Goal: Task Accomplishment & Management: Complete application form

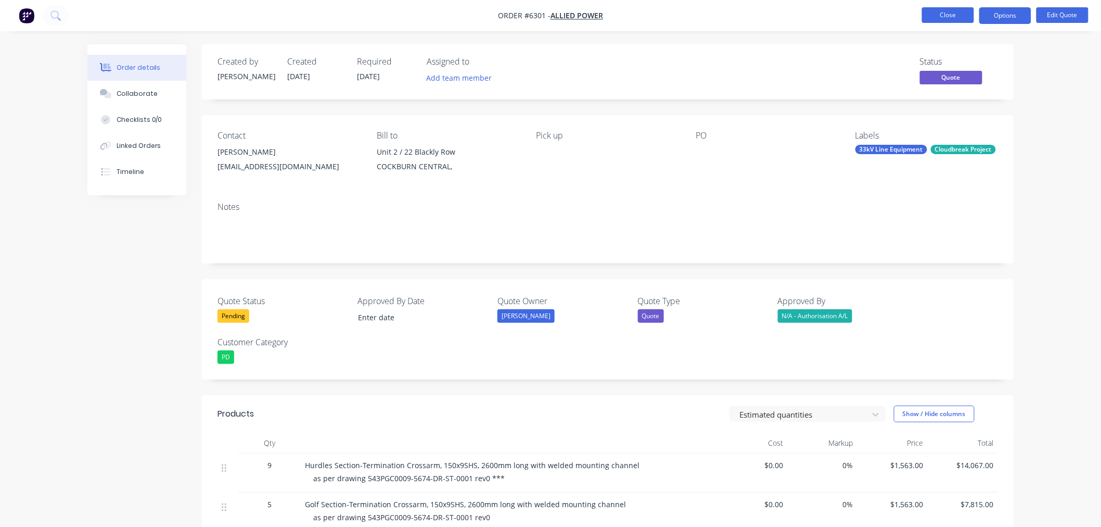
click at [948, 16] on button "Close" at bounding box center [948, 15] width 52 height 16
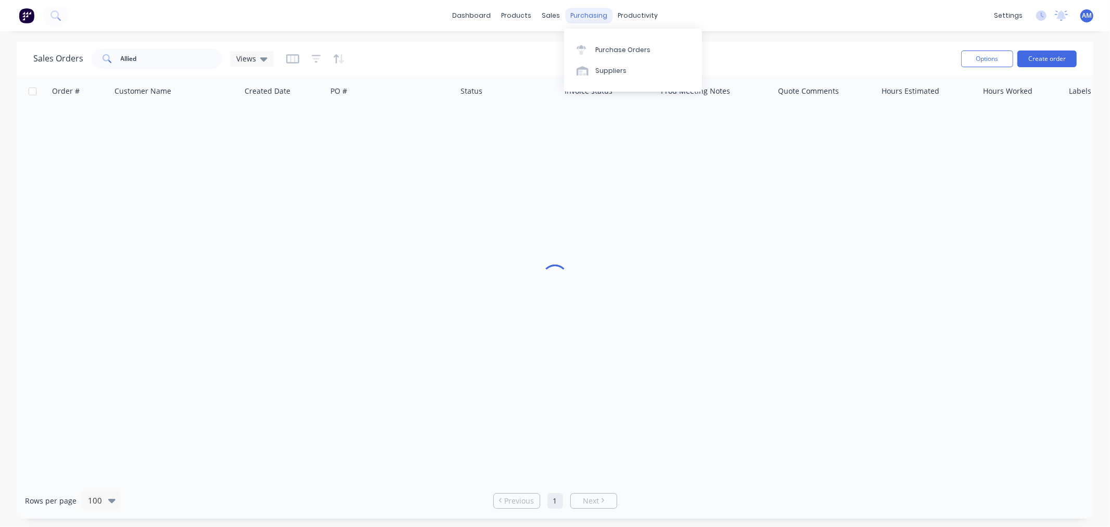
click at [584, 18] on div "purchasing" at bounding box center [588, 16] width 47 height 16
click at [171, 60] on input "Allied" at bounding box center [171, 58] width 101 height 21
drag, startPoint x: 153, startPoint y: 57, endPoint x: 308, endPoint y: 61, distance: 154.6
click at [76, 66] on div "Sales Orders Allied Default" at bounding box center [156, 58] width 246 height 21
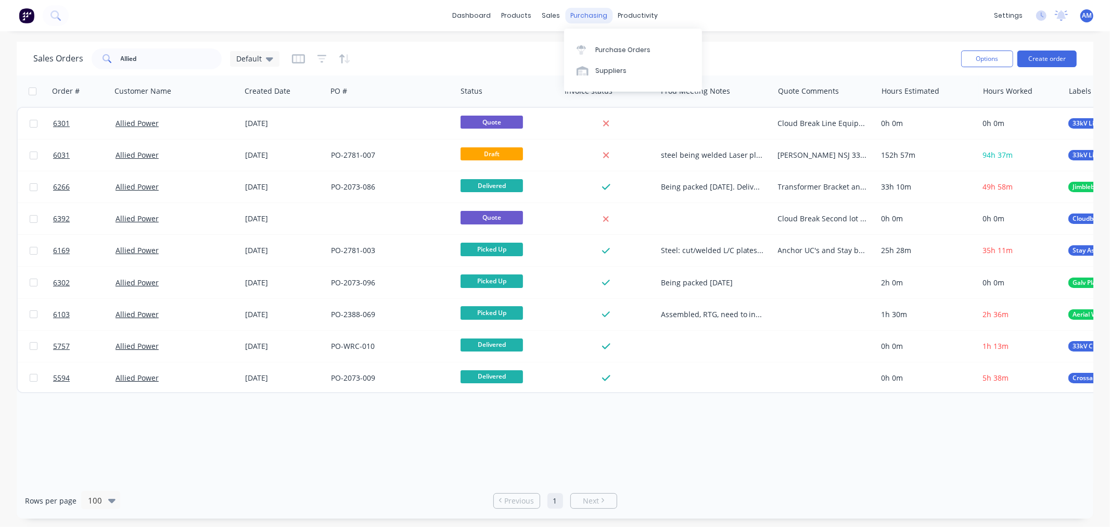
drag, startPoint x: 597, startPoint y: 18, endPoint x: 601, endPoint y: 30, distance: 12.5
click at [596, 18] on div "purchasing" at bounding box center [588, 16] width 47 height 16
click at [603, 42] on link "Purchase Orders" at bounding box center [633, 49] width 138 height 21
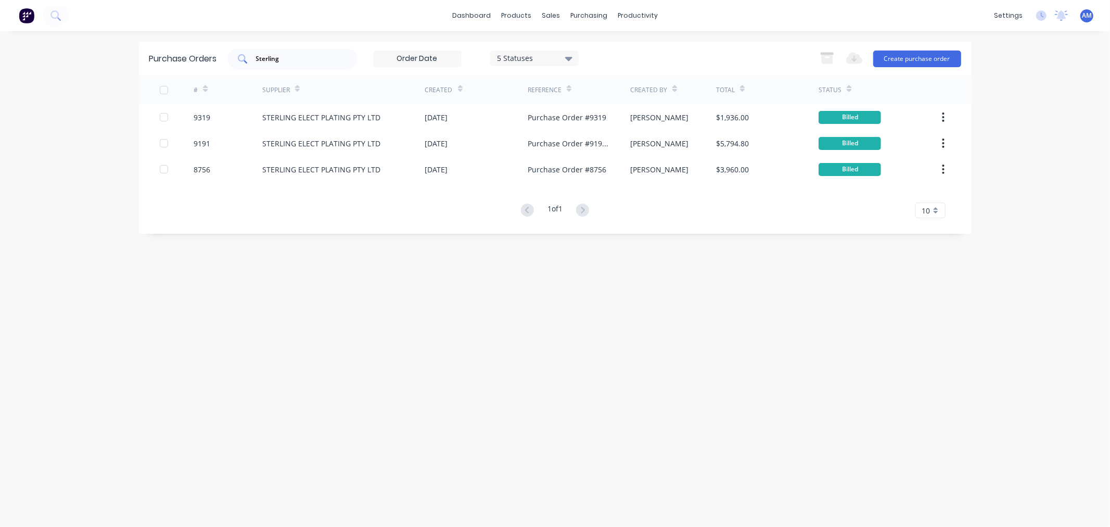
click at [278, 59] on input "Sterling" at bounding box center [298, 59] width 86 height 10
drag, startPoint x: 244, startPoint y: 59, endPoint x: 196, endPoint y: 69, distance: 48.4
click at [196, 66] on div "Purchase Orders Sterling 5 Statuses 5 Statuses Export to Excel (XLSX) Create pu…" at bounding box center [555, 59] width 833 height 34
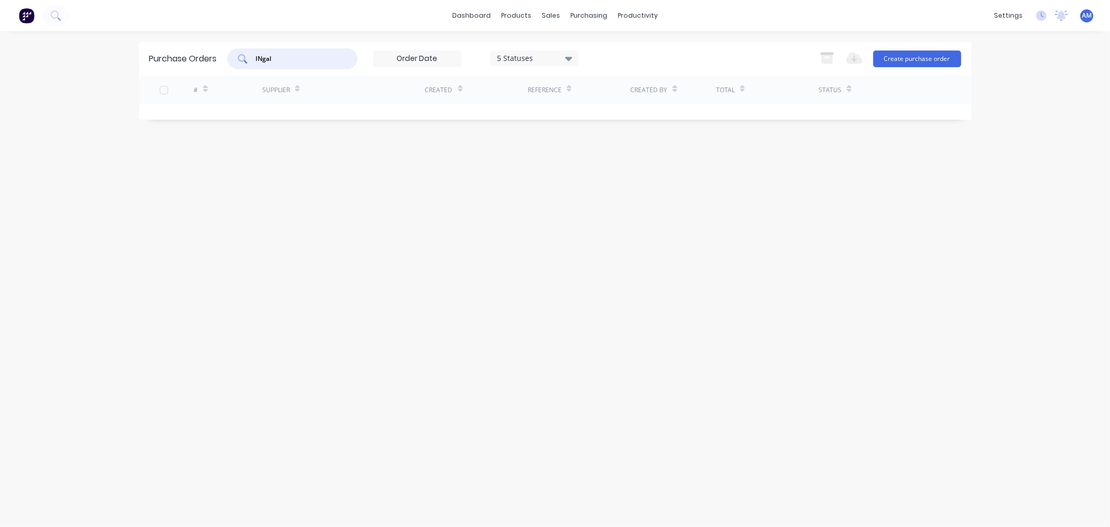
drag, startPoint x: 275, startPoint y: 59, endPoint x: 215, endPoint y: 69, distance: 60.7
click at [215, 66] on div "Purchase Orders INgal 5 Statuses 5 Statuses Export to Excel (XLSX) Create purch…" at bounding box center [555, 59] width 833 height 34
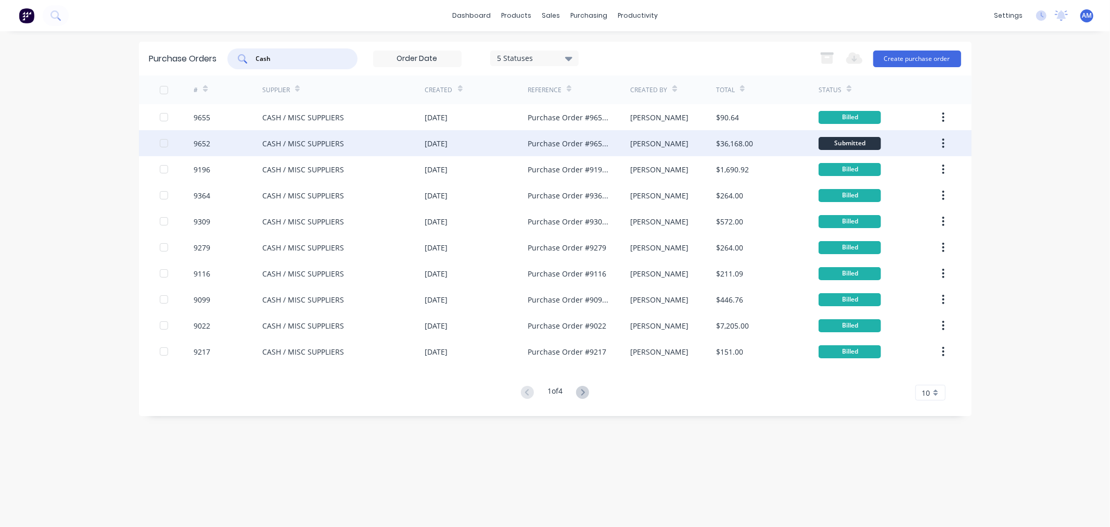
type input "Cash"
click at [241, 143] on div "9652" at bounding box center [228, 143] width 69 height 26
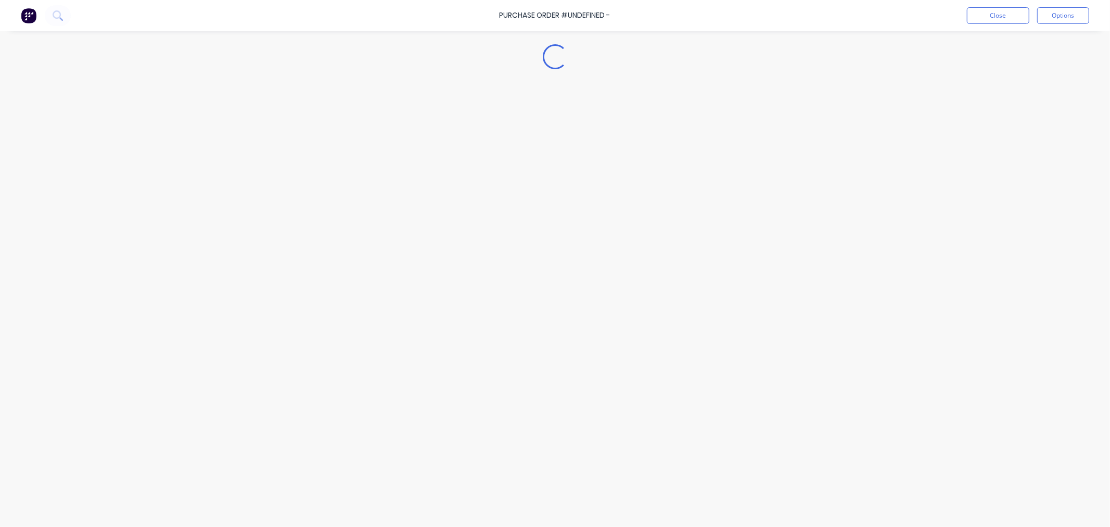
type textarea "x"
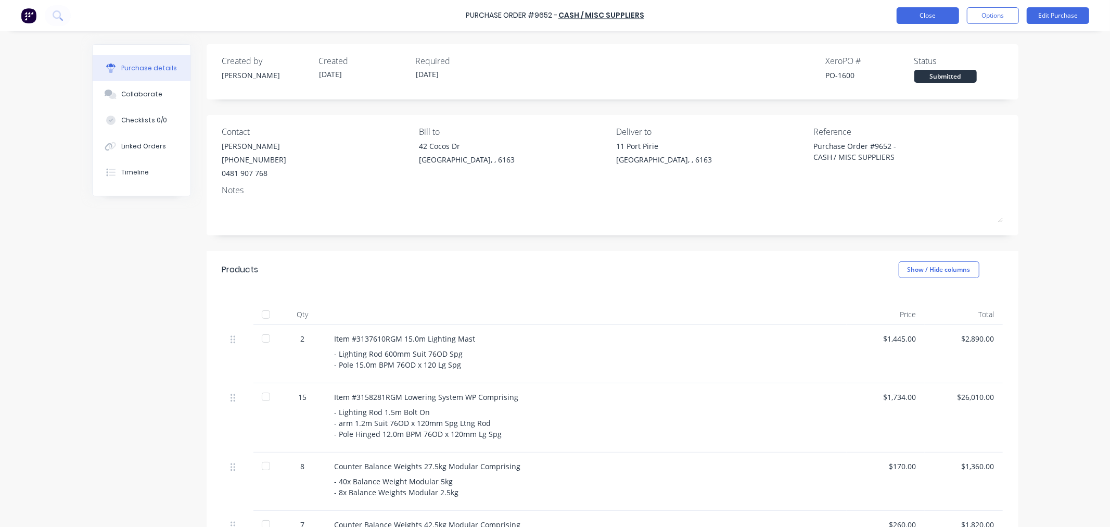
click at [930, 16] on button "Close" at bounding box center [928, 15] width 62 height 17
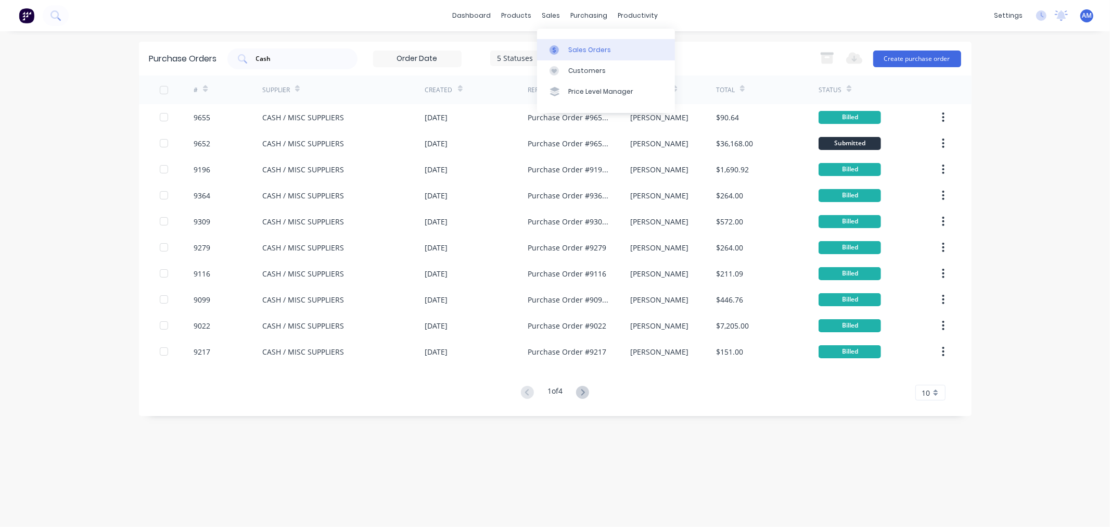
click at [587, 50] on div "Sales Orders" at bounding box center [589, 49] width 43 height 9
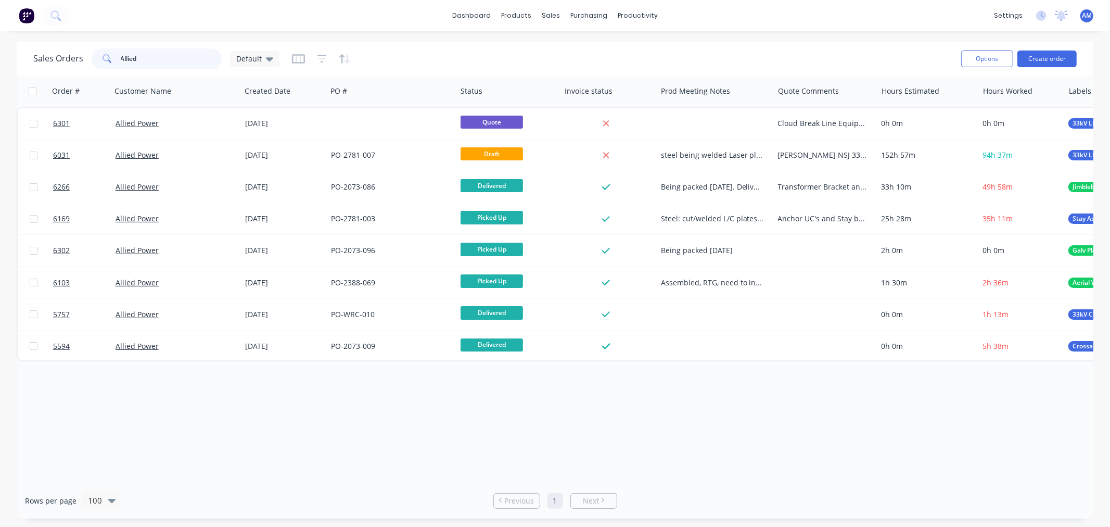
drag, startPoint x: 170, startPoint y: 59, endPoint x: 71, endPoint y: 52, distance: 98.6
click at [70, 51] on div "Sales Orders Allied Default" at bounding box center [156, 58] width 246 height 21
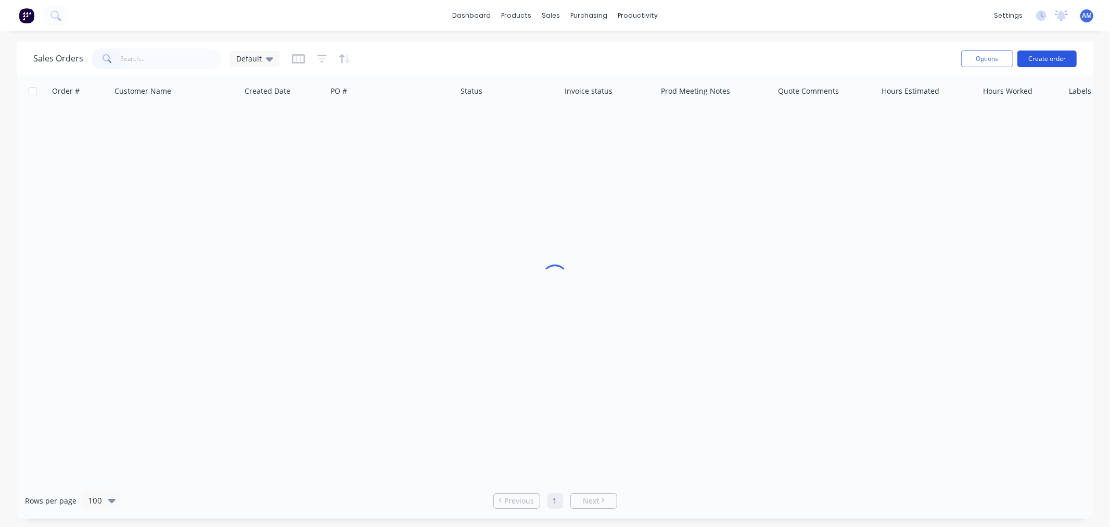
click at [1041, 57] on button "Create order" at bounding box center [1046, 58] width 59 height 17
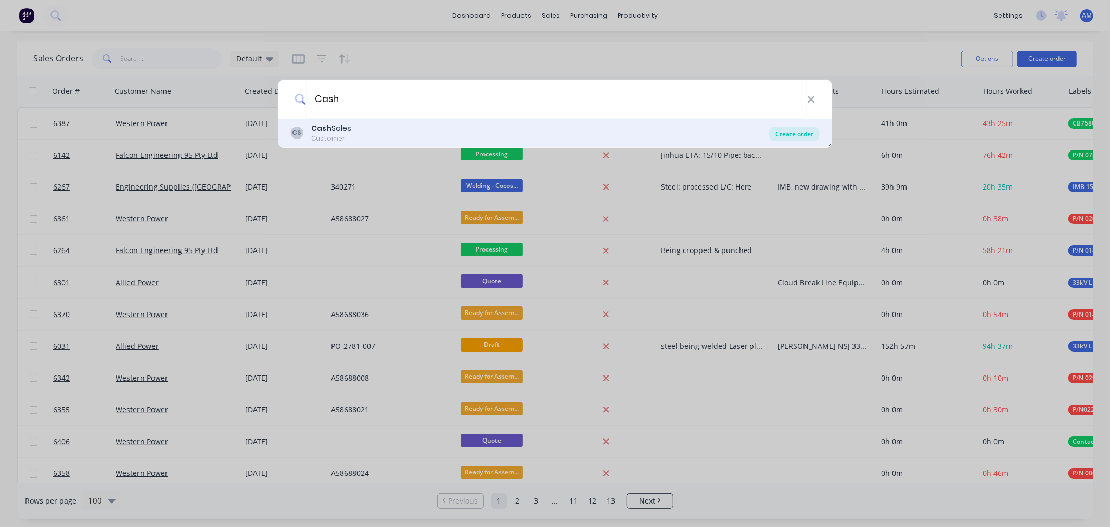
type input "Cash"
click at [802, 133] on div "Create order" at bounding box center [794, 133] width 50 height 15
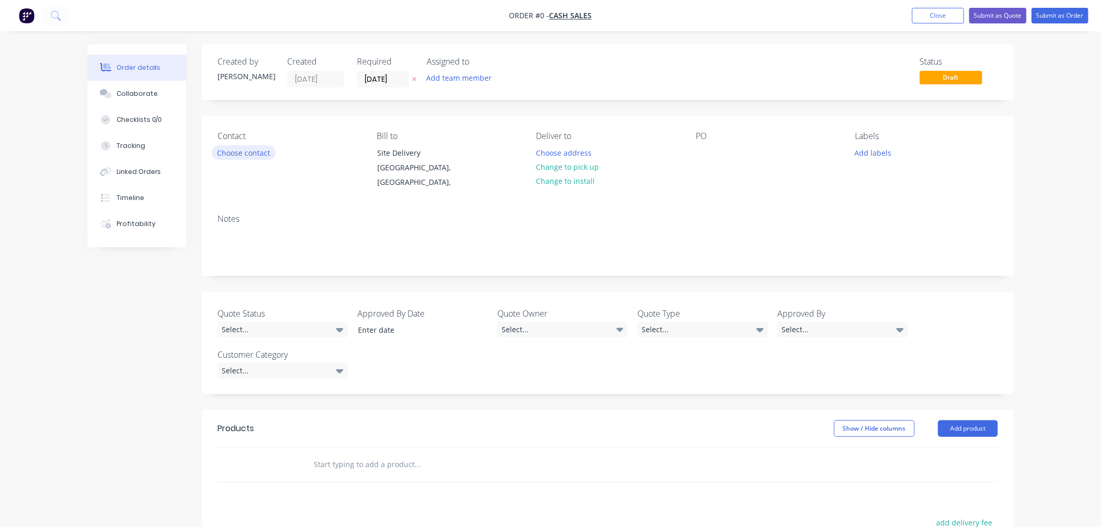
click at [253, 152] on button "Choose contact" at bounding box center [244, 152] width 64 height 14
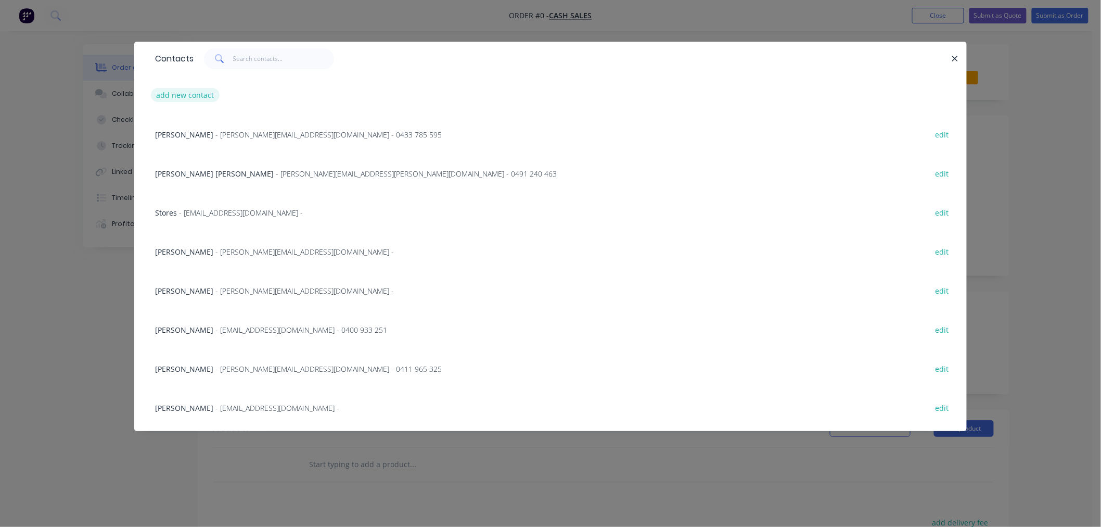
click at [196, 91] on button "add new contact" at bounding box center [185, 95] width 69 height 14
select select "AU"
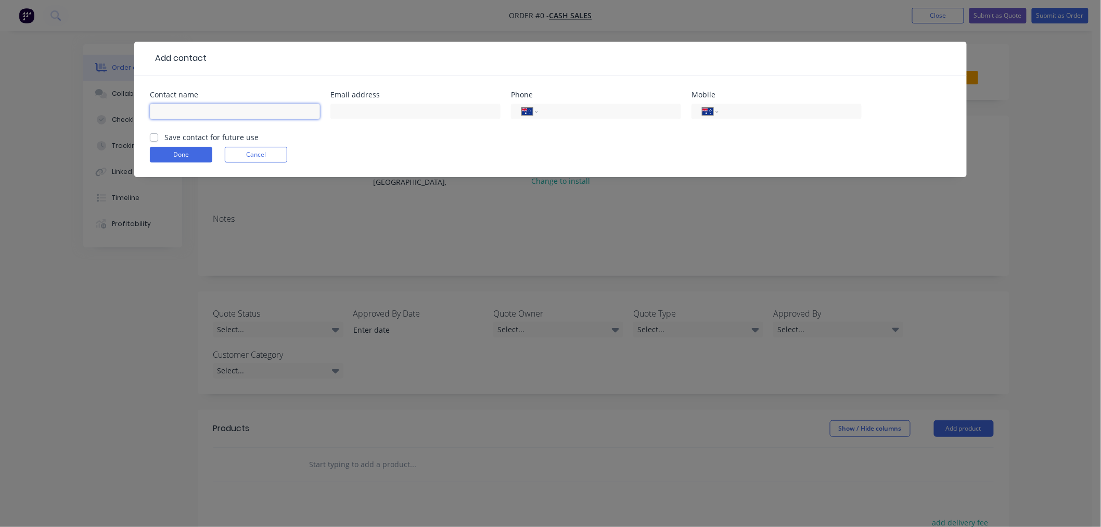
click at [209, 111] on input "text" at bounding box center [235, 112] width 170 height 16
type input "c"
type input "Chris Gardiner"
click at [385, 108] on input "text" at bounding box center [415, 112] width 170 height 16
type input "chris.gardiner@geobrugg.com"
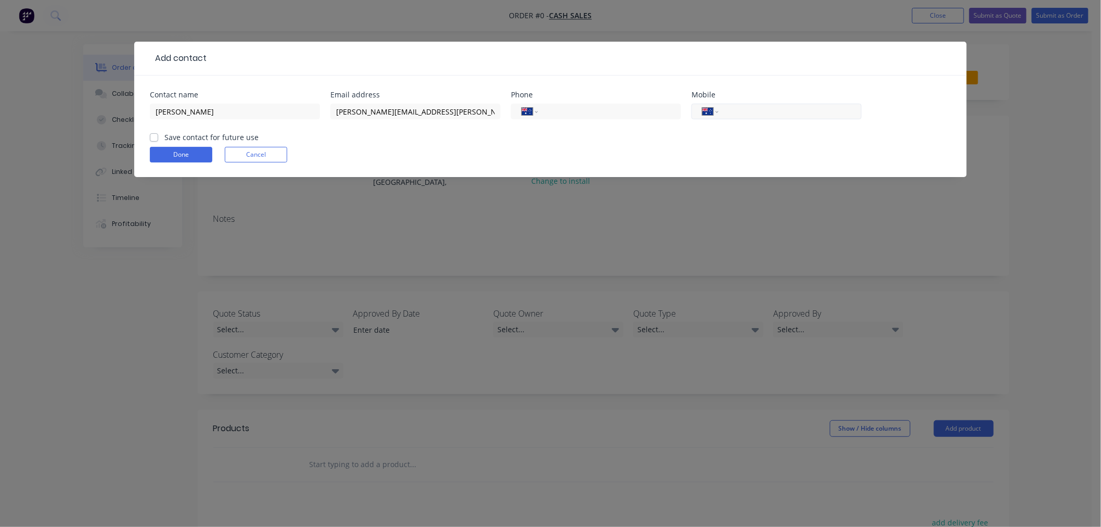
click at [795, 108] on input "tel" at bounding box center [788, 112] width 125 height 12
click at [742, 107] on input "tel" at bounding box center [788, 112] width 125 height 12
click at [630, 113] on input "tel" at bounding box center [607, 112] width 125 height 12
type input "(08) 6388 4112"
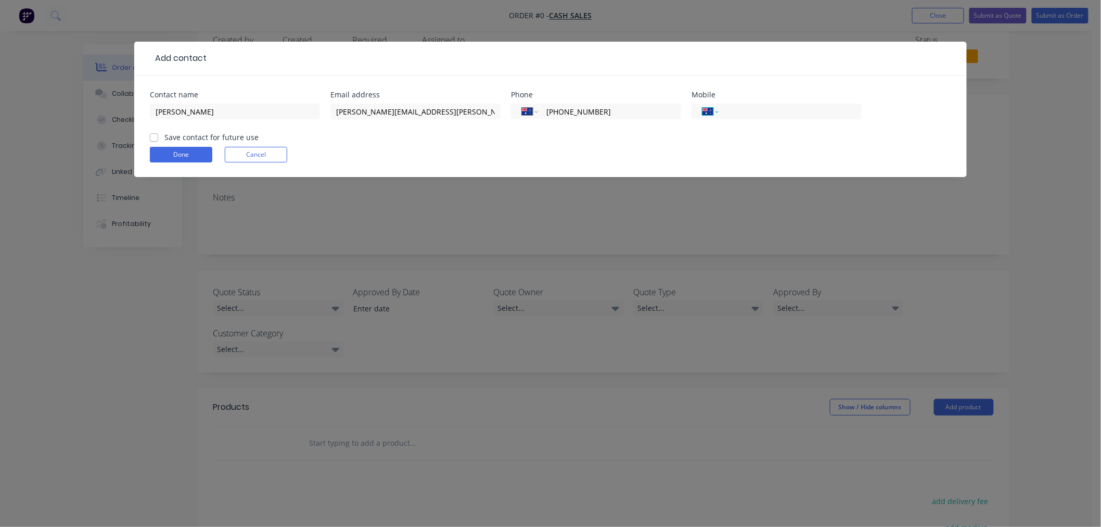
scroll to position [58, 0]
click at [164, 135] on label "Save contact for future use" at bounding box center [211, 137] width 94 height 11
click at [155, 135] on input "Save contact for future use" at bounding box center [154, 137] width 8 height 10
checkbox input "true"
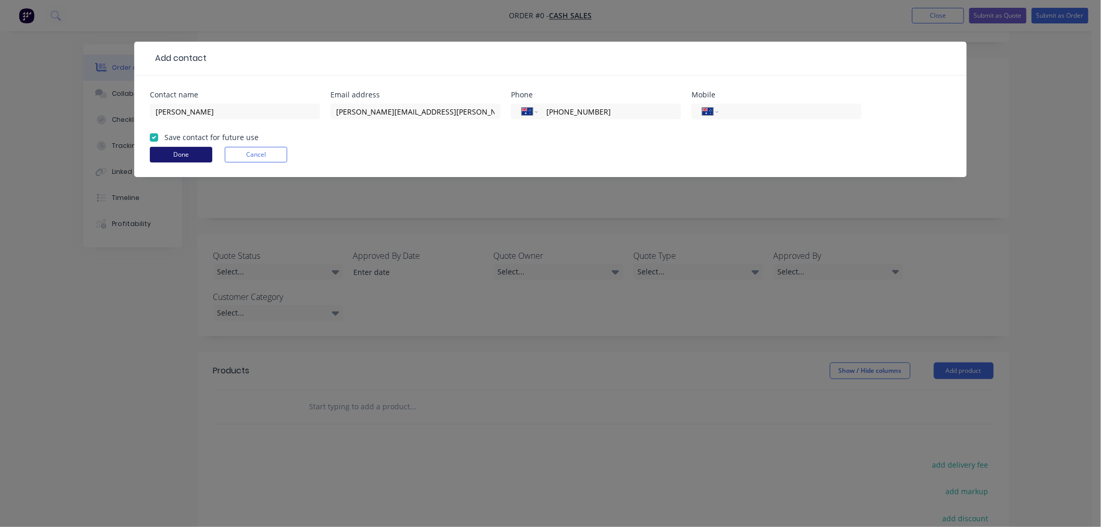
click at [165, 152] on button "Done" at bounding box center [181, 155] width 62 height 16
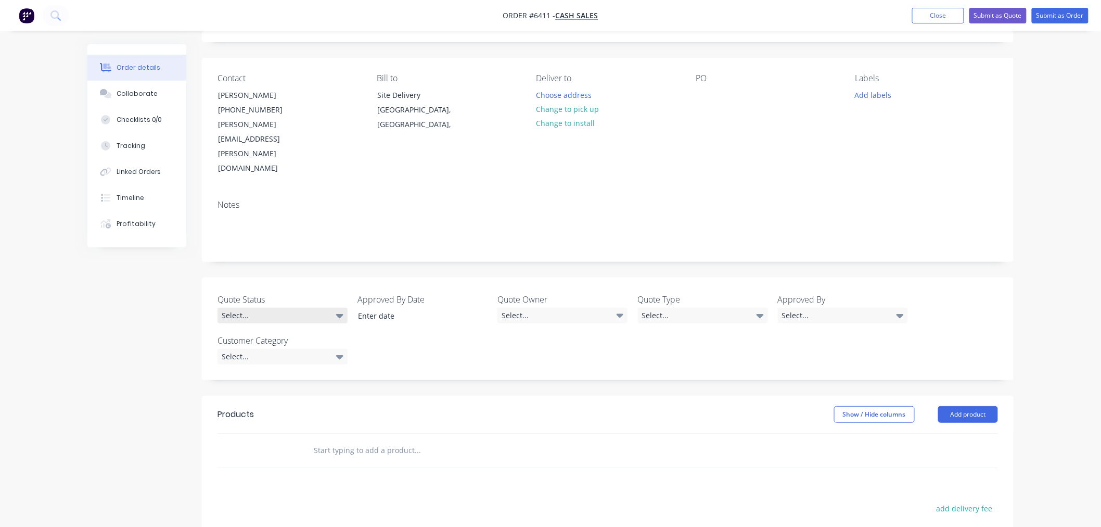
click at [324, 308] on div "Select..." at bounding box center [283, 316] width 130 height 16
click at [267, 358] on button "Pending" at bounding box center [296, 356] width 156 height 21
click at [529, 308] on div "Select..." at bounding box center [563, 316] width 130 height 16
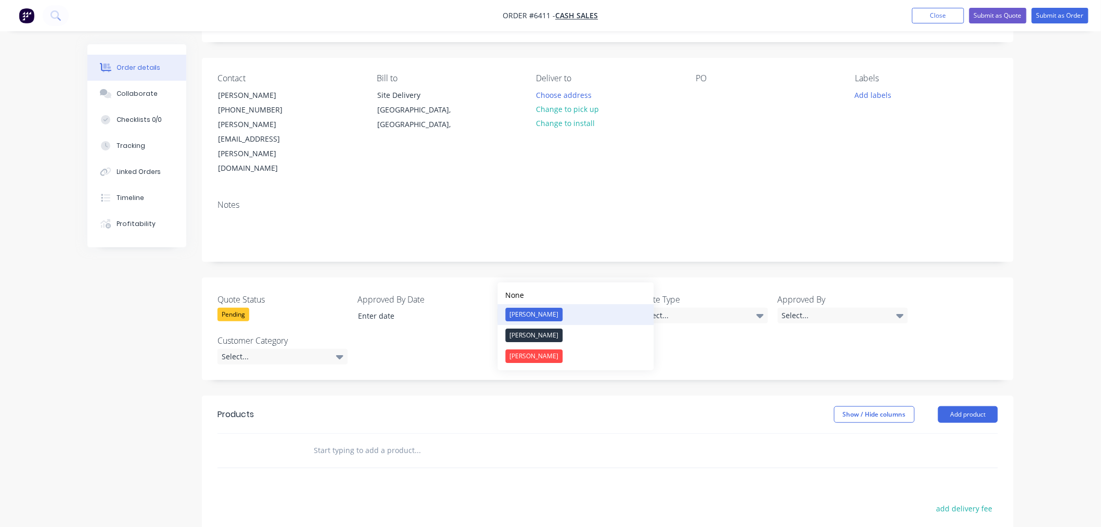
drag, startPoint x: 524, startPoint y: 309, endPoint x: 555, endPoint y: 309, distance: 31.2
click at [525, 309] on div "[PERSON_NAME]" at bounding box center [534, 315] width 57 height 14
click at [706, 308] on div "Select..." at bounding box center [703, 316] width 130 height 16
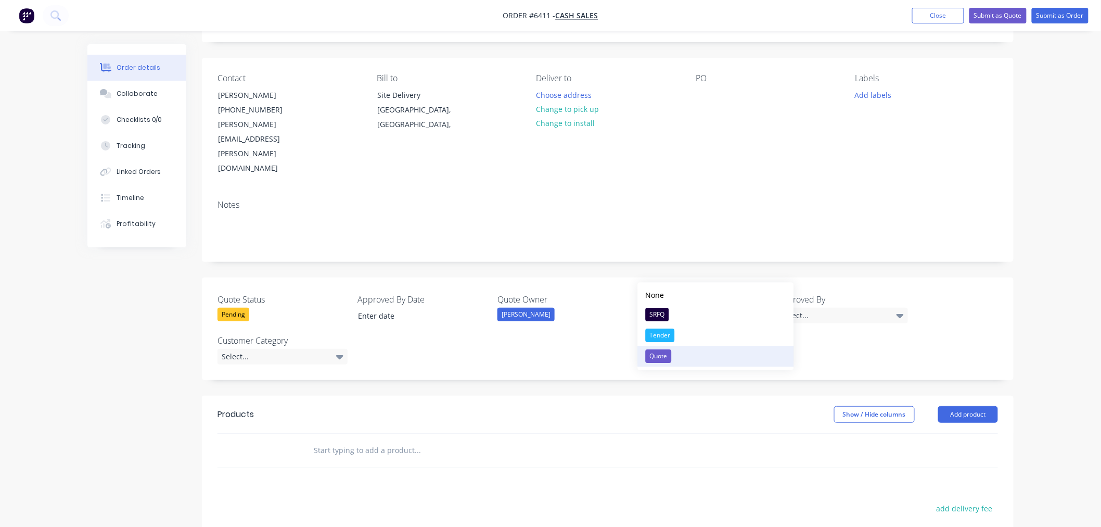
click at [680, 356] on button "Quote" at bounding box center [716, 356] width 156 height 21
click at [808, 308] on div "Select..." at bounding box center [843, 316] width 130 height 16
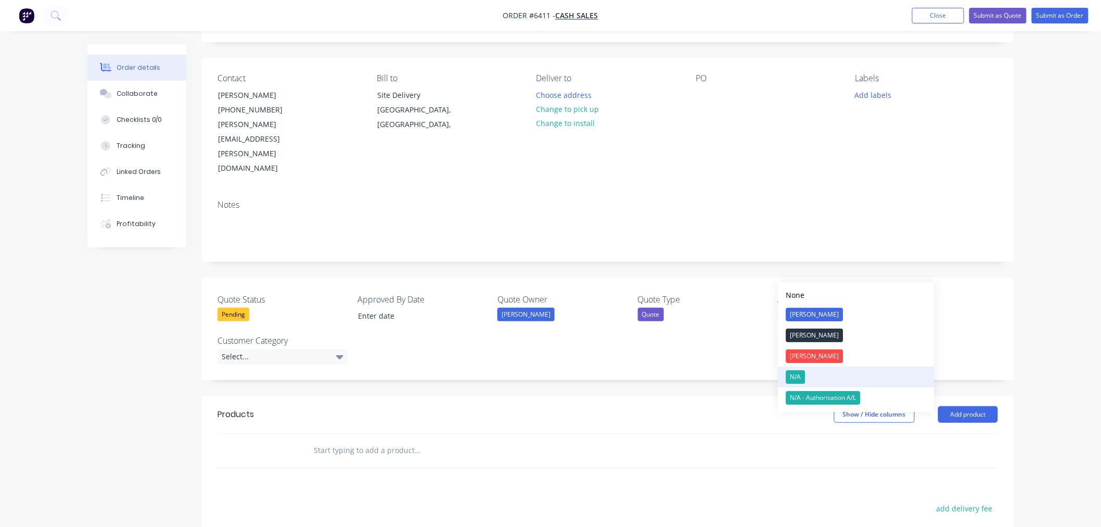
click at [800, 377] on div "N/A" at bounding box center [795, 377] width 19 height 14
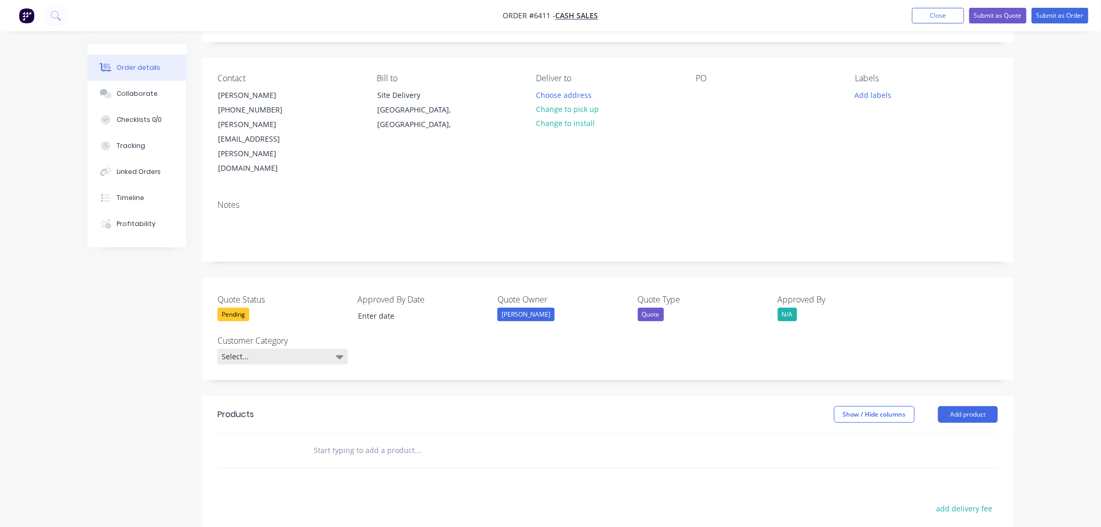
click at [282, 349] on div "Select..." at bounding box center [283, 357] width 130 height 16
click at [237, 361] on div "GE" at bounding box center [233, 356] width 17 height 14
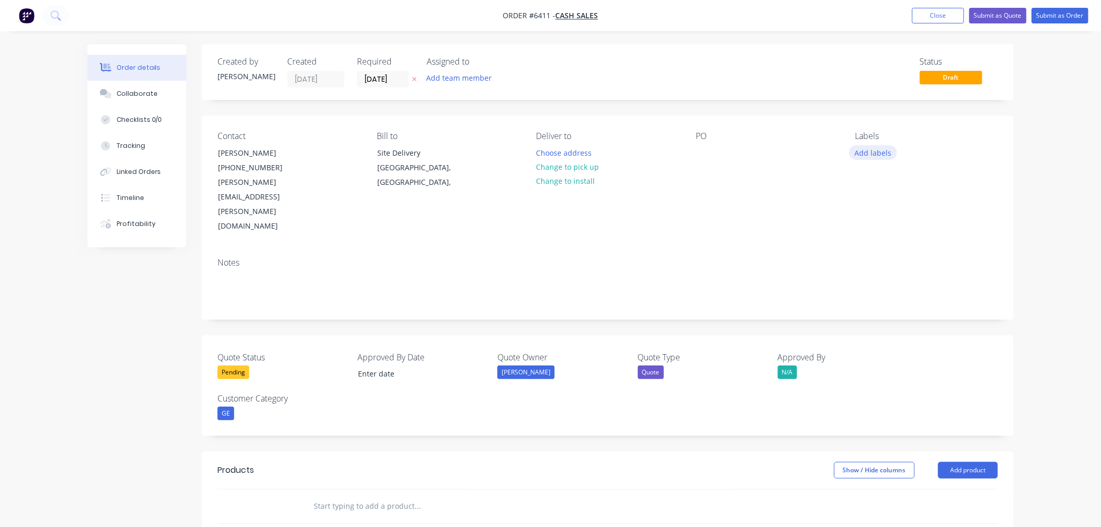
click at [878, 154] on button "Add labels" at bounding box center [873, 152] width 48 height 14
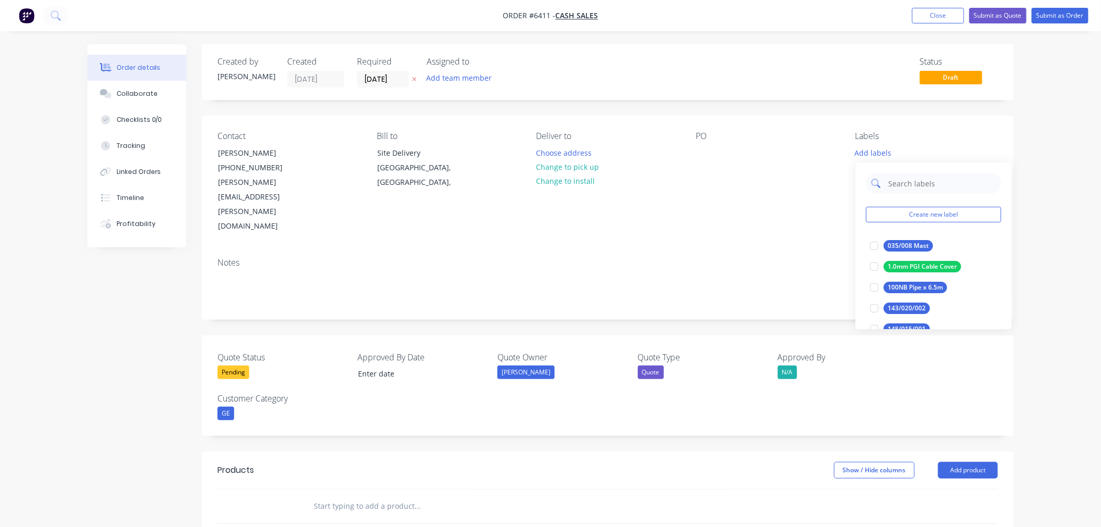
click at [909, 183] on input "text" at bounding box center [941, 183] width 109 height 21
click at [899, 180] on input "text" at bounding box center [941, 183] width 109 height 21
type input "Barri"
click at [874, 246] on div at bounding box center [874, 245] width 21 height 21
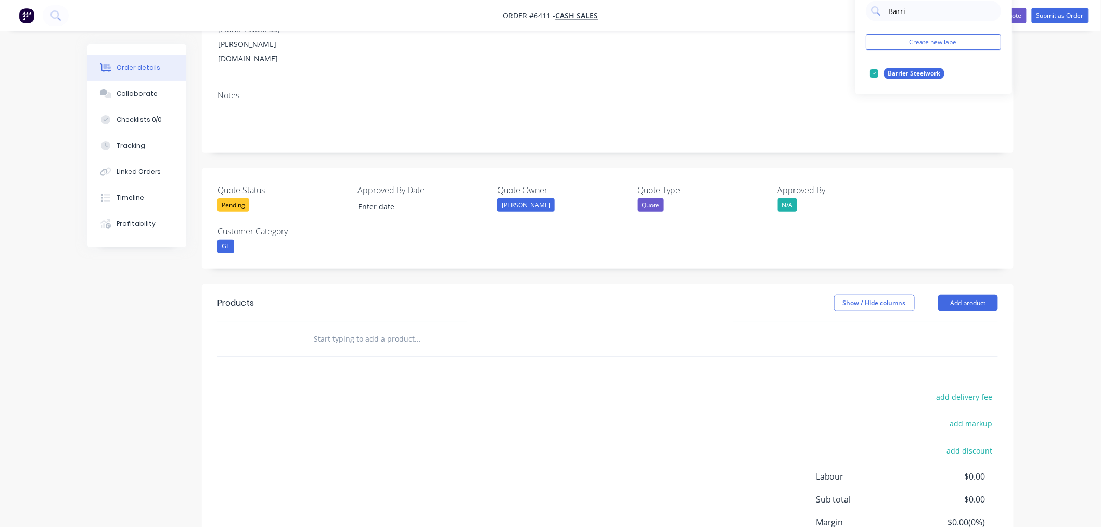
scroll to position [173, 0]
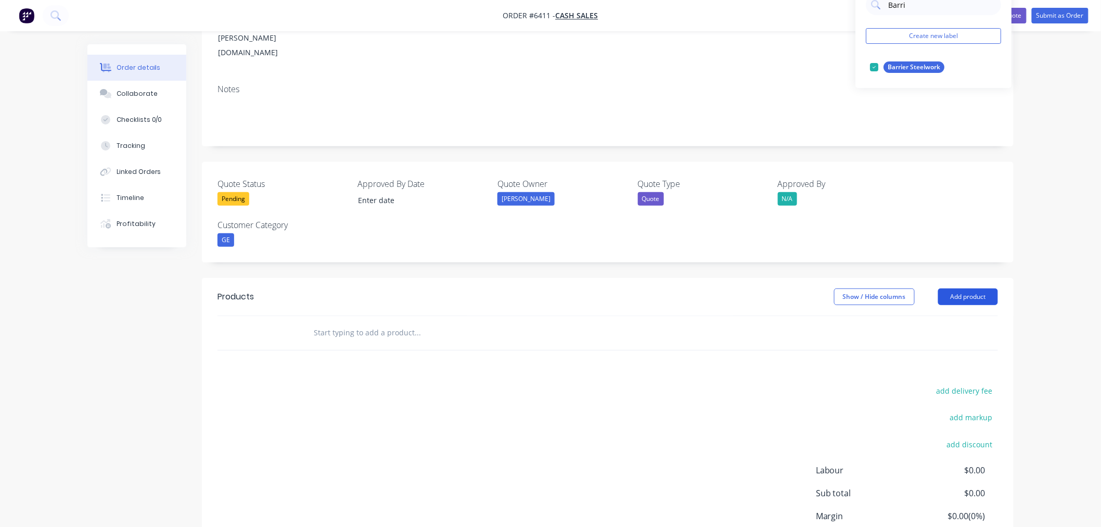
click at [954, 288] on button "Add product" at bounding box center [968, 296] width 60 height 17
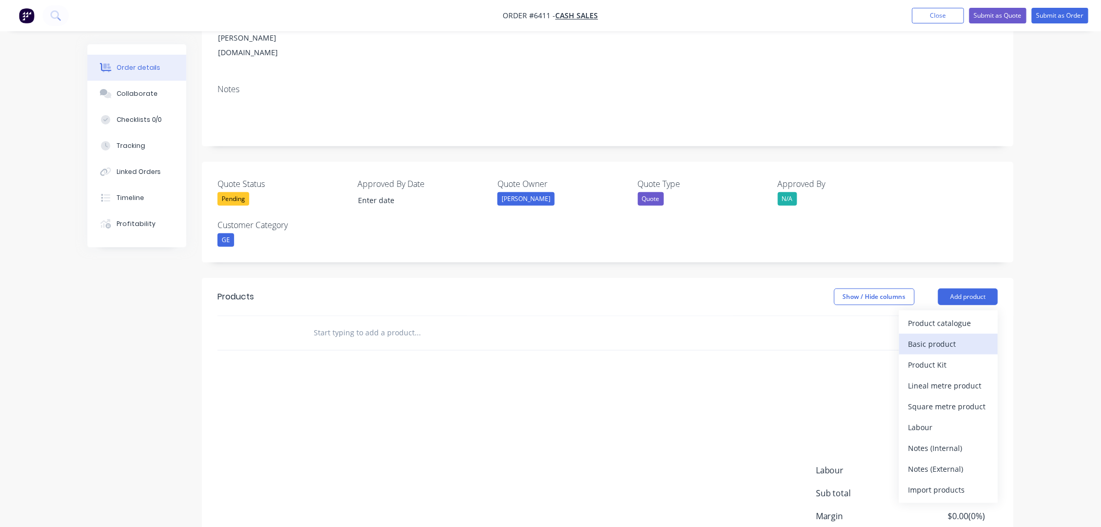
click at [938, 336] on div "Basic product" at bounding box center [949, 343] width 80 height 15
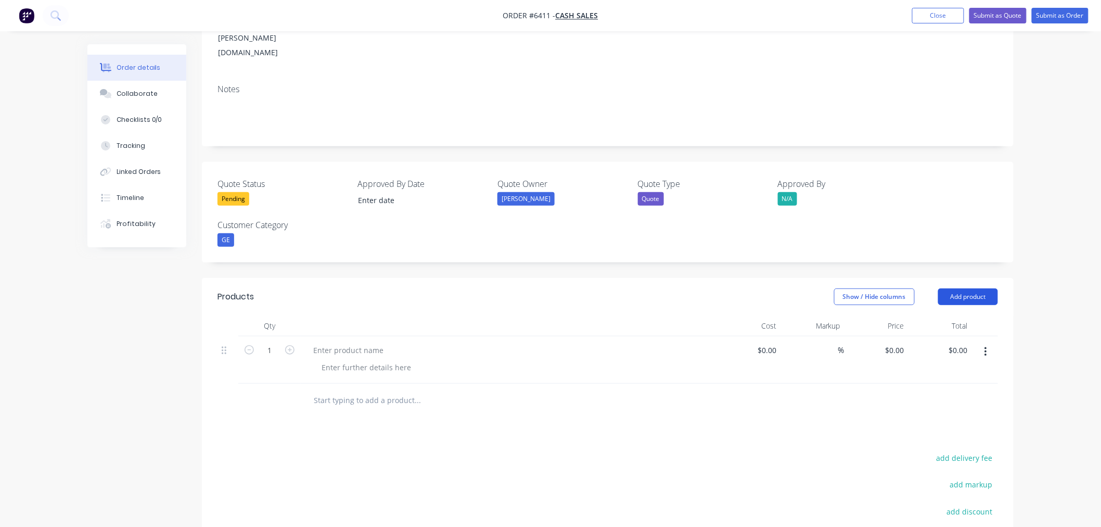
click at [954, 288] on button "Add product" at bounding box center [968, 296] width 60 height 17
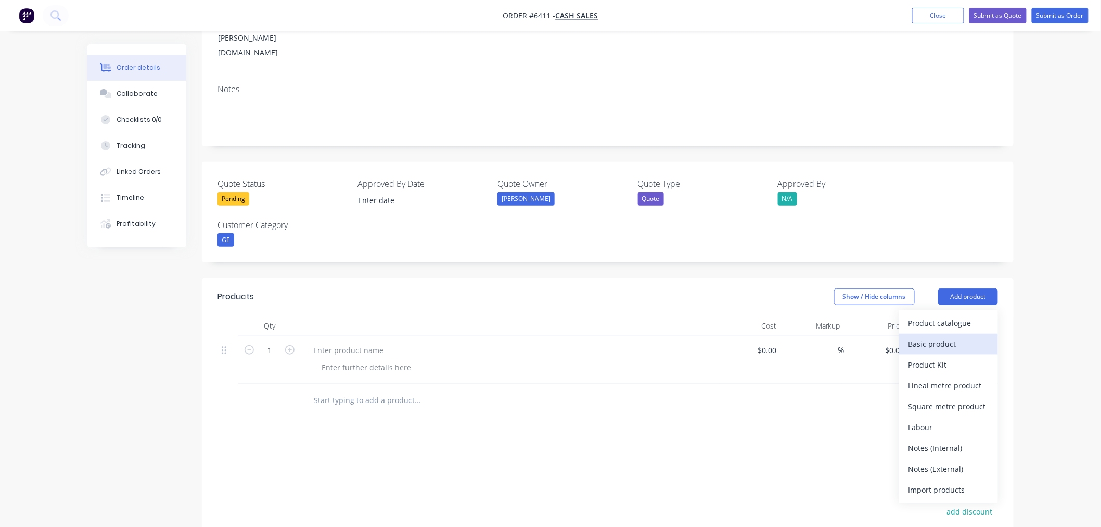
click at [947, 336] on div "Basic product" at bounding box center [949, 343] width 80 height 15
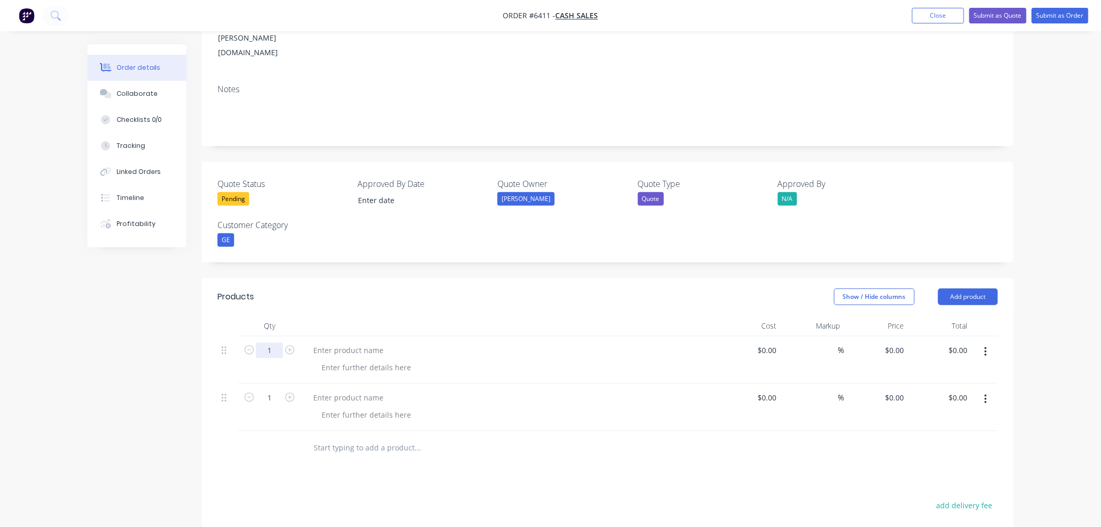
click at [272, 342] on input "1" at bounding box center [269, 350] width 27 height 16
type input "15"
click at [432, 445] on div "Products Show / Hide columns Add product Qty Cost Markup Price Total 15 $0.00 $…" at bounding box center [608, 496] width 812 height 437
type input "30"
drag, startPoint x: 414, startPoint y: 477, endPoint x: 412, endPoint y: 472, distance: 5.8
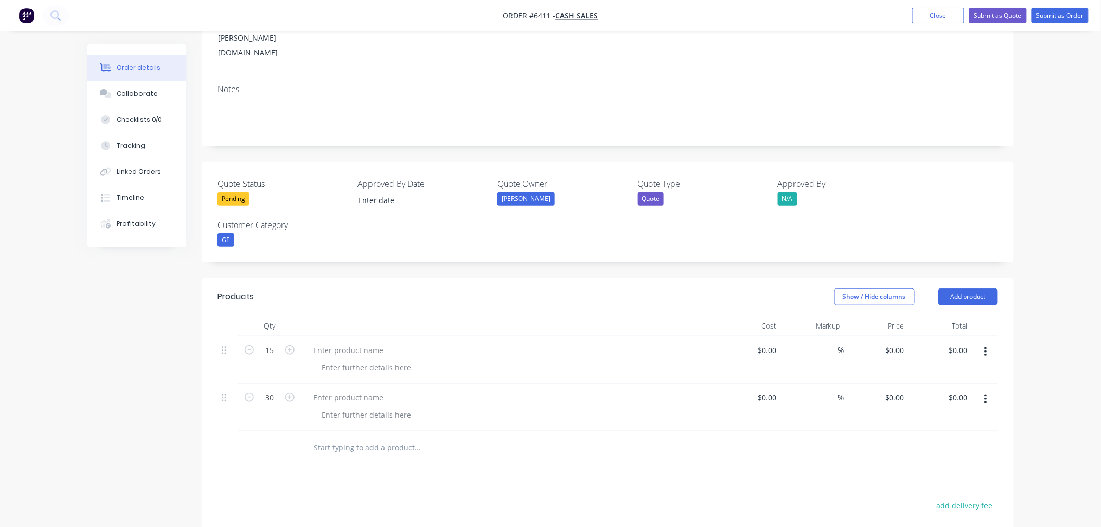
click at [362, 342] on div at bounding box center [348, 349] width 87 height 15
click at [962, 288] on button "Add product" at bounding box center [968, 296] width 60 height 17
click at [933, 458] on button "Notes (External)" at bounding box center [948, 468] width 99 height 21
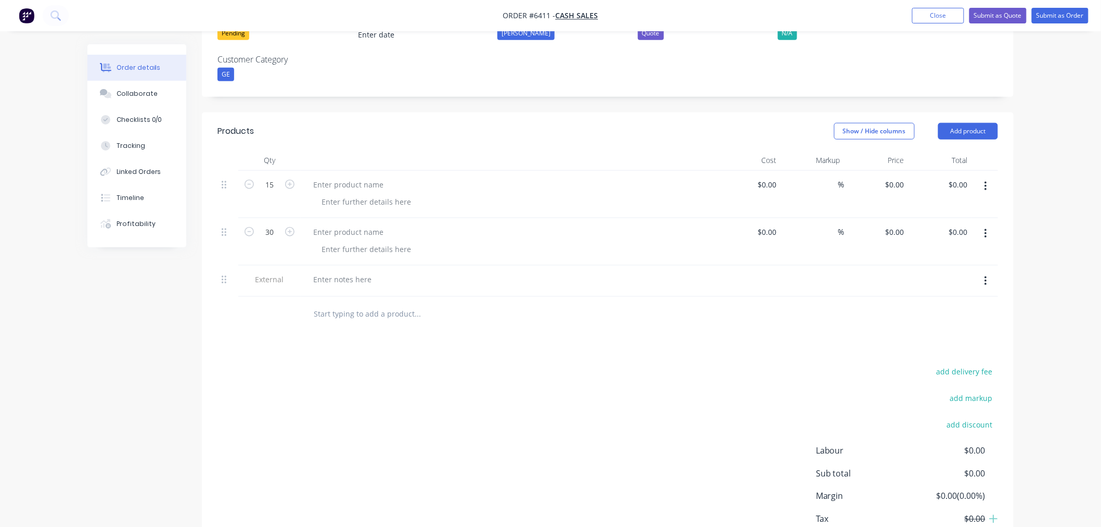
scroll to position [365, 0]
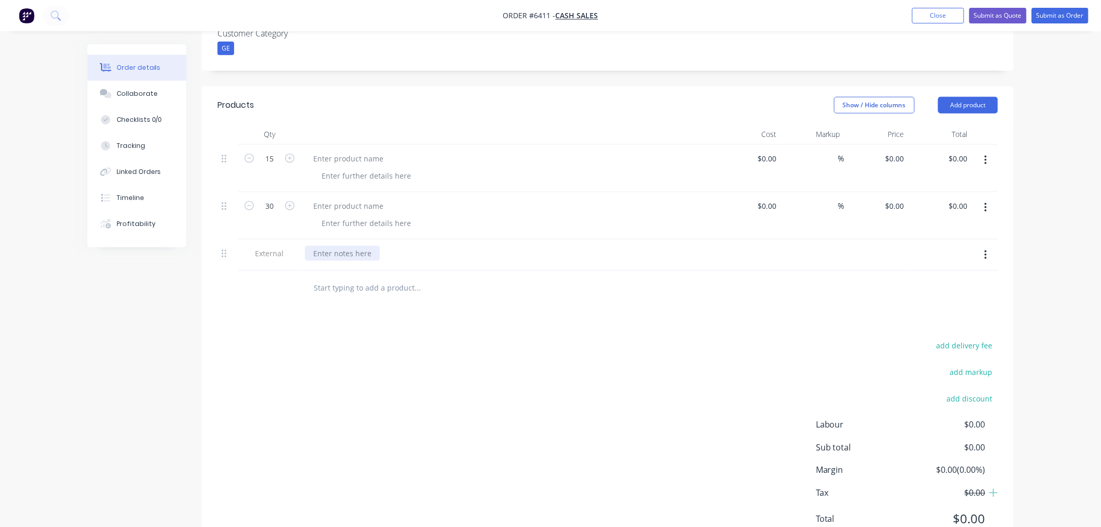
click at [343, 246] on div at bounding box center [342, 253] width 75 height 15
paste div
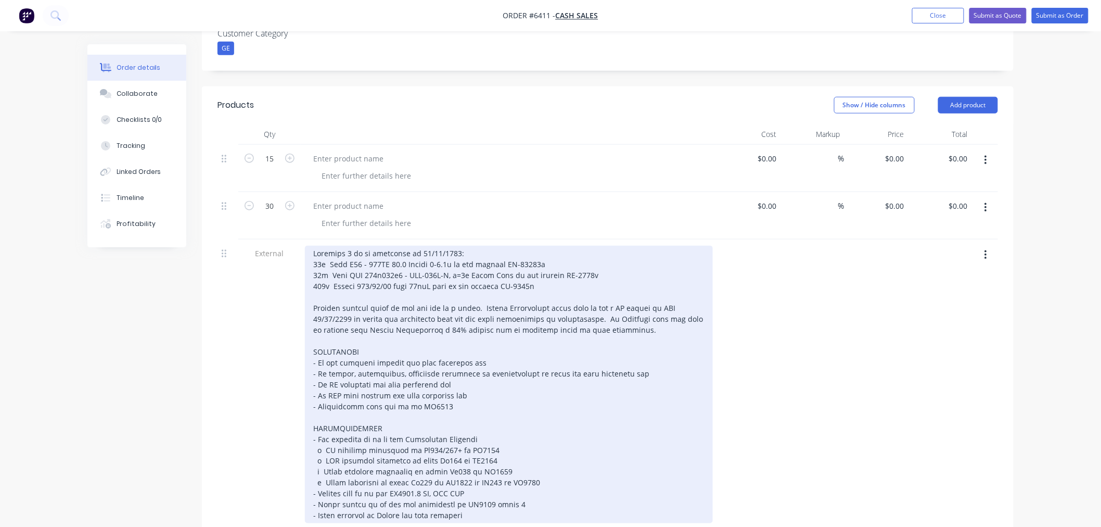
click at [432, 255] on div at bounding box center [509, 384] width 408 height 277
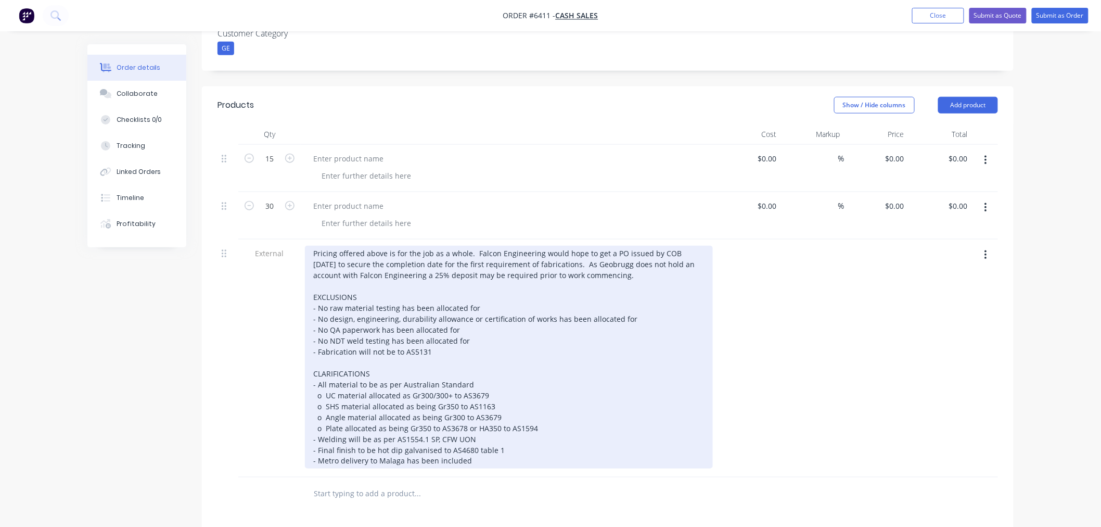
click at [311, 246] on div "Pricing offered above is for the job as a whole. Falcon Engineering would hope …" at bounding box center [509, 357] width 408 height 223
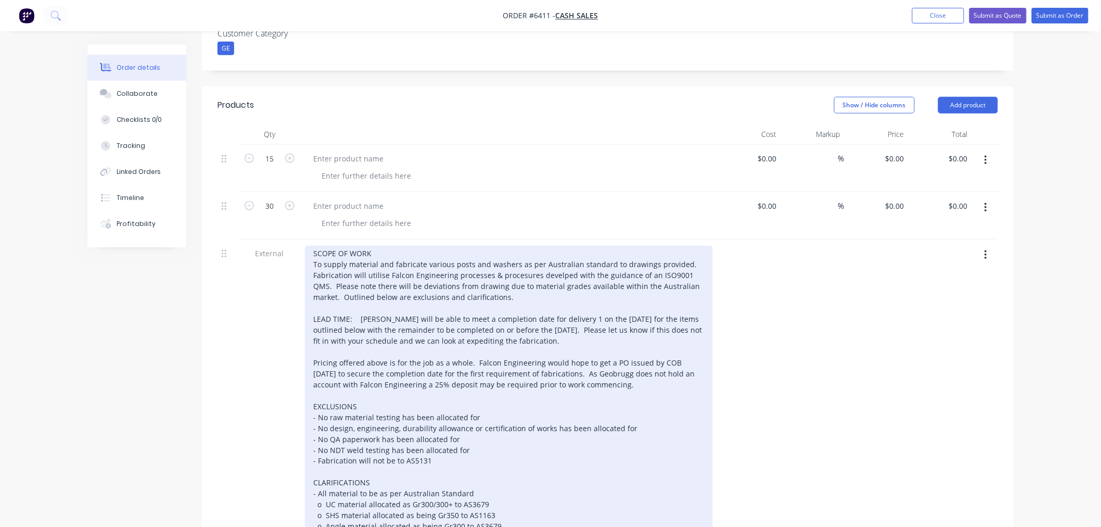
drag, startPoint x: 426, startPoint y: 218, endPoint x: 428, endPoint y: 236, distance: 18.4
click at [426, 246] on div "SCOPE OF WORK To supply material and fabricate various posts and washers as per…" at bounding box center [509, 412] width 408 height 332
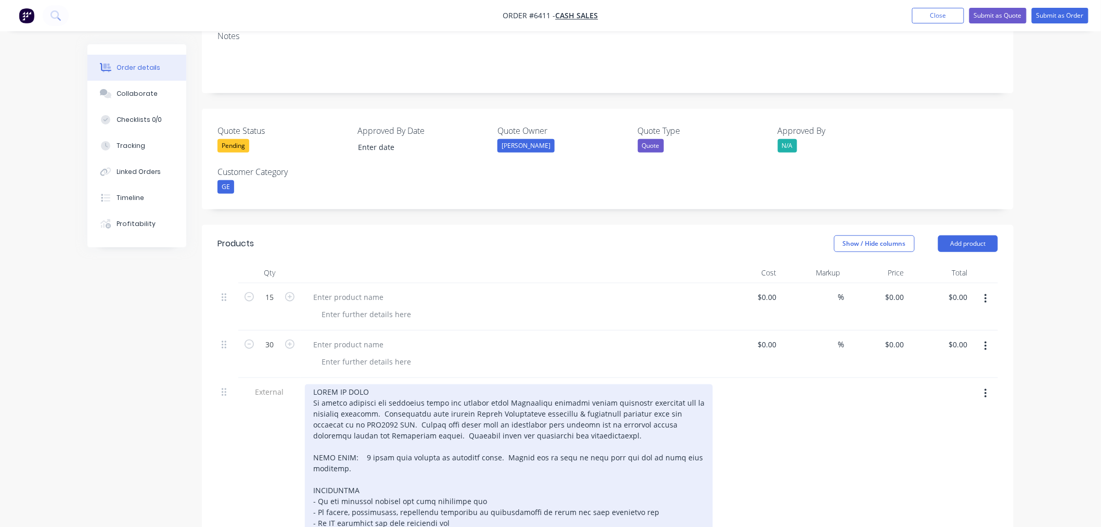
scroll to position [191, 0]
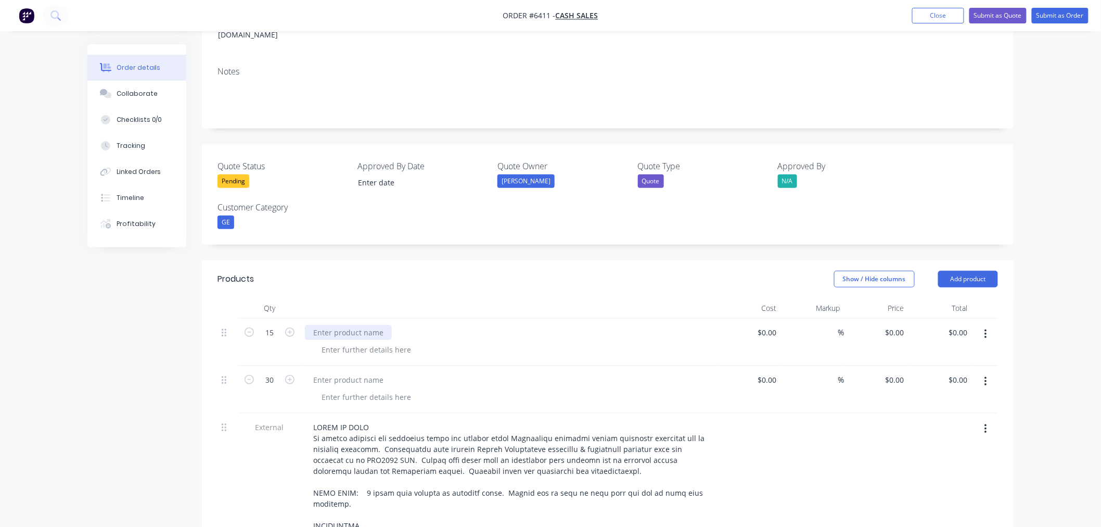
click at [341, 325] on div at bounding box center [348, 332] width 87 height 15
drag, startPoint x: 898, startPoint y: 289, endPoint x: 898, endPoint y: 295, distance: 5.7
click at [898, 325] on input "0" at bounding box center [897, 332] width 24 height 15
type input "$1,230.00"
type input "$18,450.00"
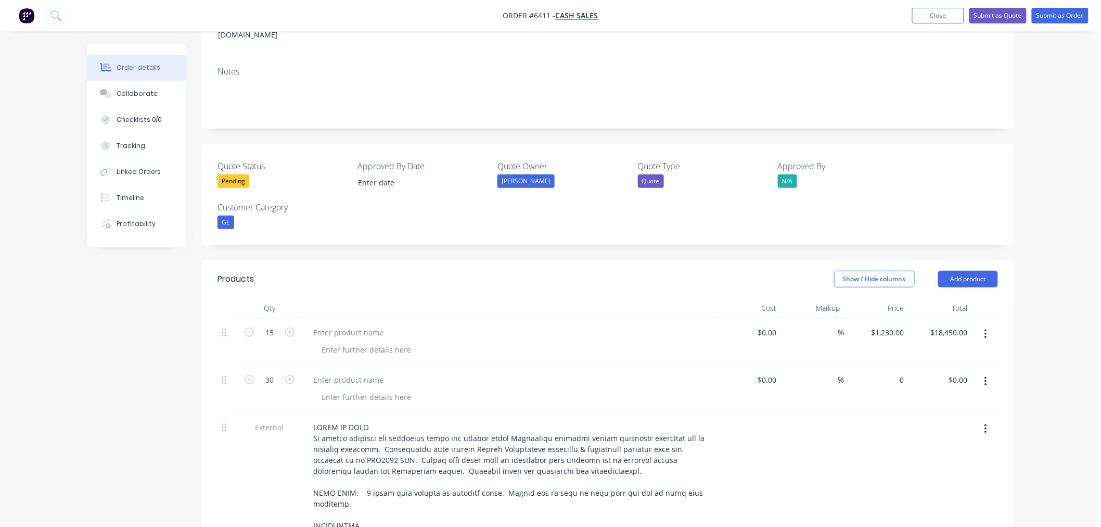
drag, startPoint x: 903, startPoint y: 337, endPoint x: 903, endPoint y: 349, distance: 12.5
click at [903, 372] on input "0" at bounding box center [897, 379] width 24 height 15
type input "$6.90"
type input "$207.00"
click at [373, 325] on div at bounding box center [348, 332] width 87 height 15
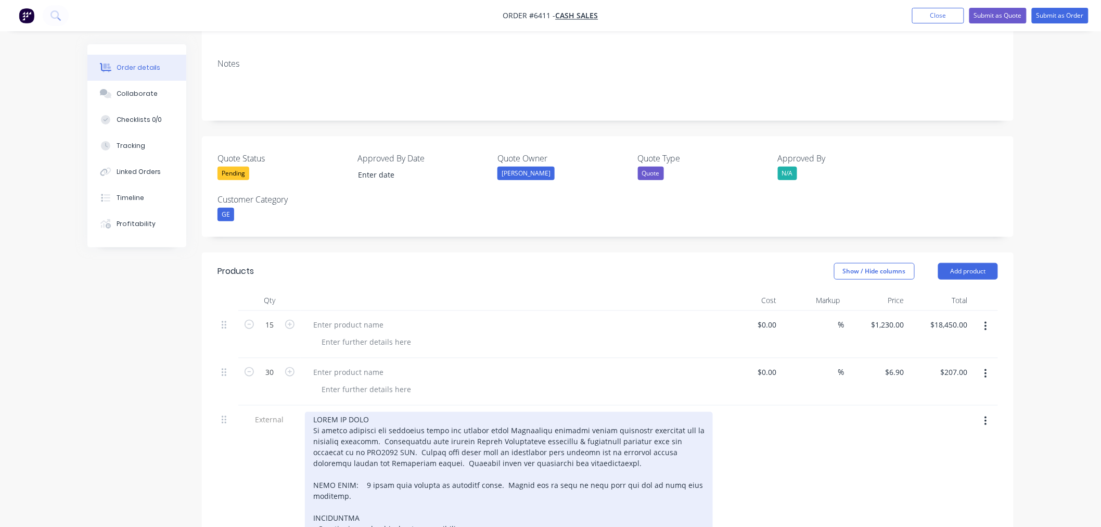
scroll to position [231, 0]
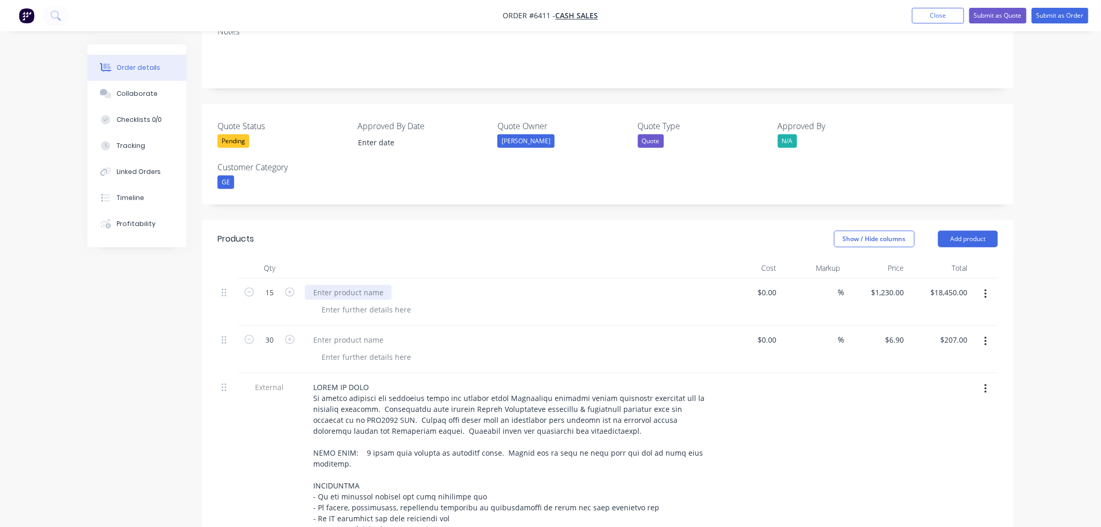
click at [335, 285] on div at bounding box center [348, 292] width 87 height 15
click at [358, 332] on div at bounding box center [348, 339] width 87 height 15
click at [329, 332] on div at bounding box center [348, 339] width 87 height 15
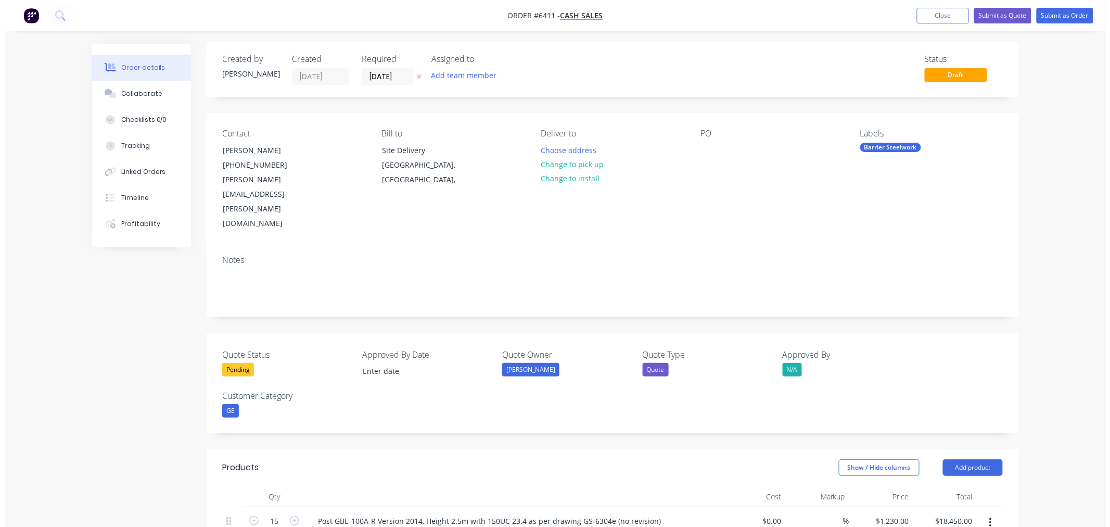
scroll to position [0, 0]
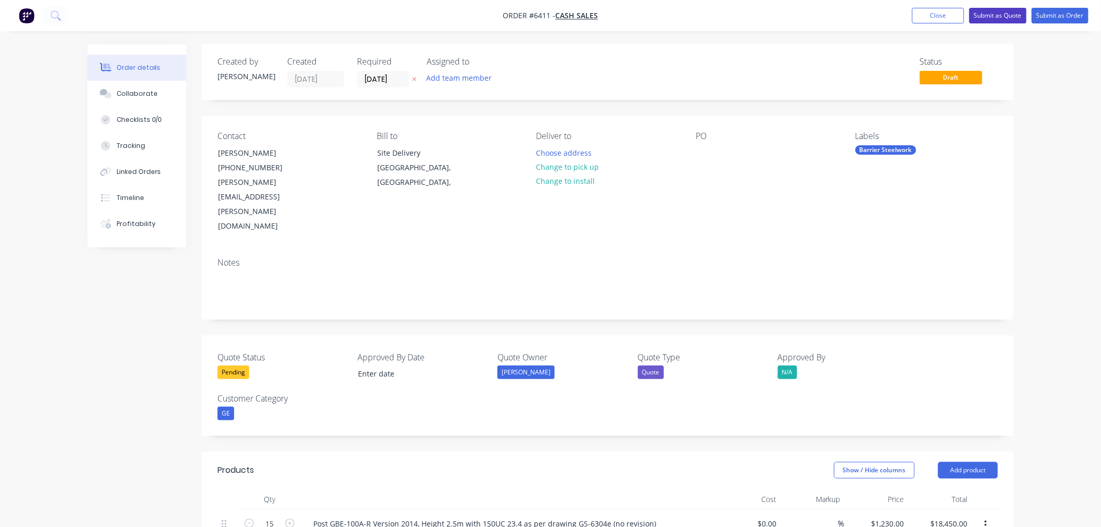
click at [997, 19] on button "Submit as Quote" at bounding box center [998, 16] width 57 height 16
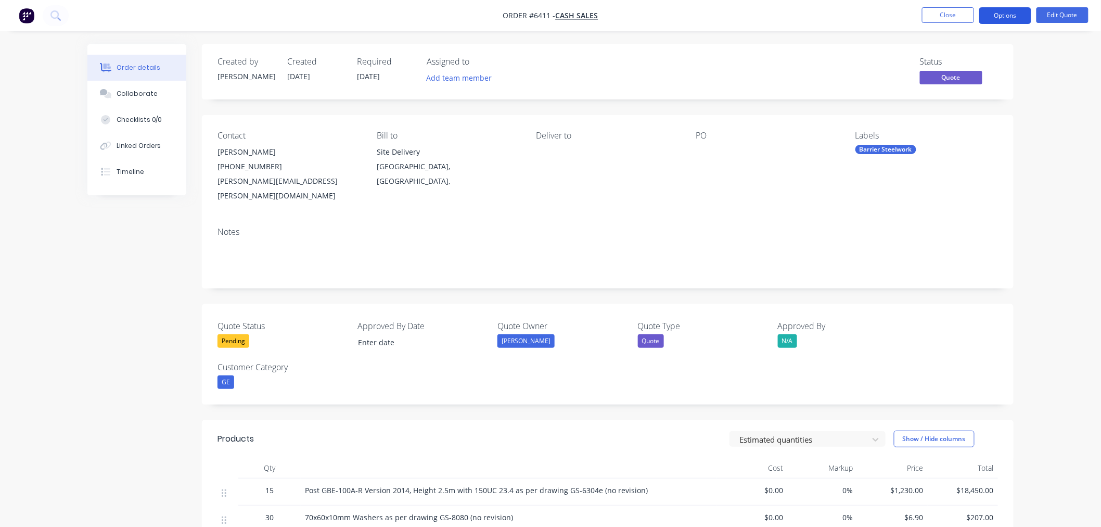
click at [1009, 14] on button "Options" at bounding box center [1005, 15] width 52 height 17
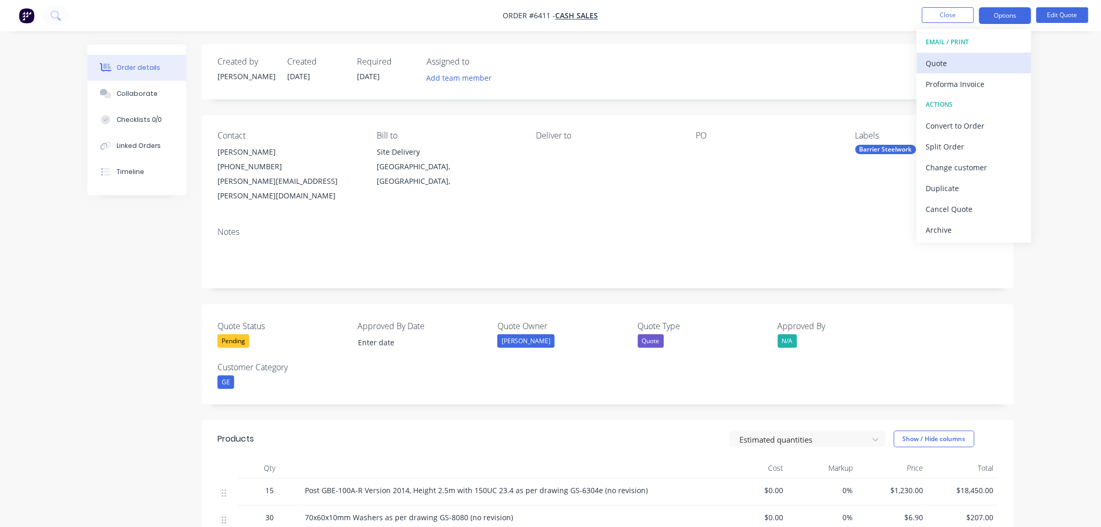
click at [970, 61] on div "Quote" at bounding box center [974, 63] width 96 height 15
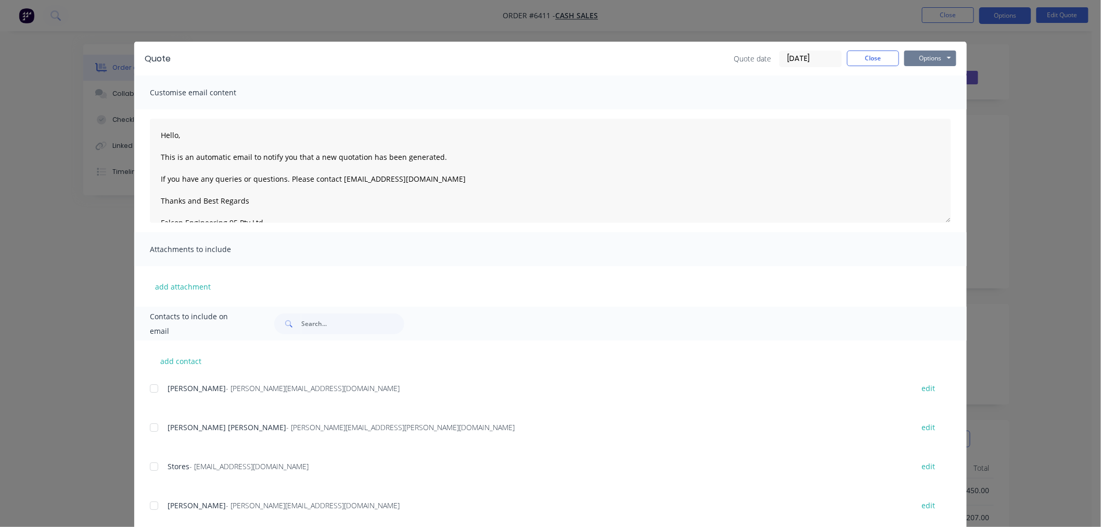
click at [927, 54] on button "Options" at bounding box center [930, 58] width 52 height 16
click at [921, 83] on button "Preview" at bounding box center [937, 76] width 67 height 17
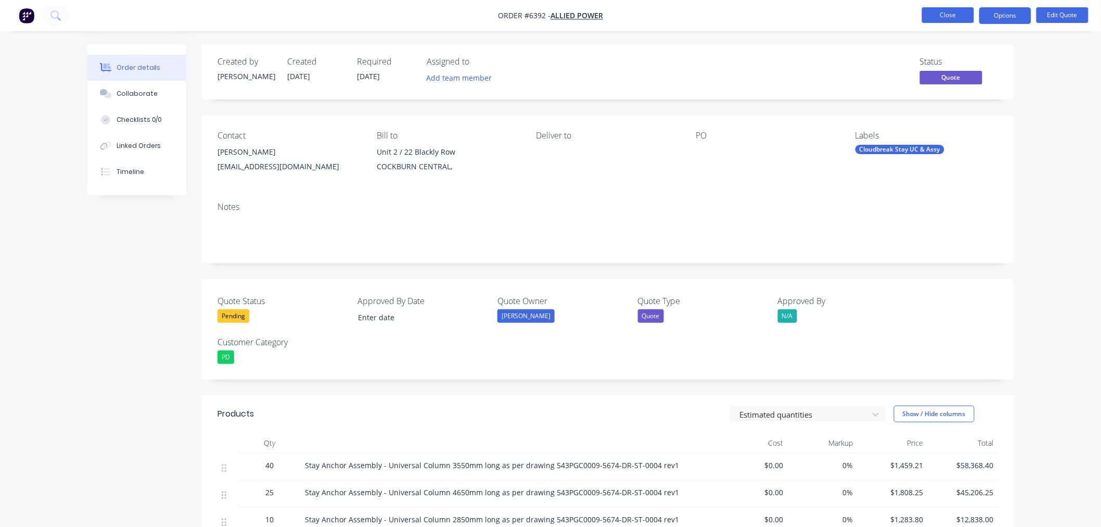
click at [935, 10] on button "Close" at bounding box center [948, 15] width 52 height 16
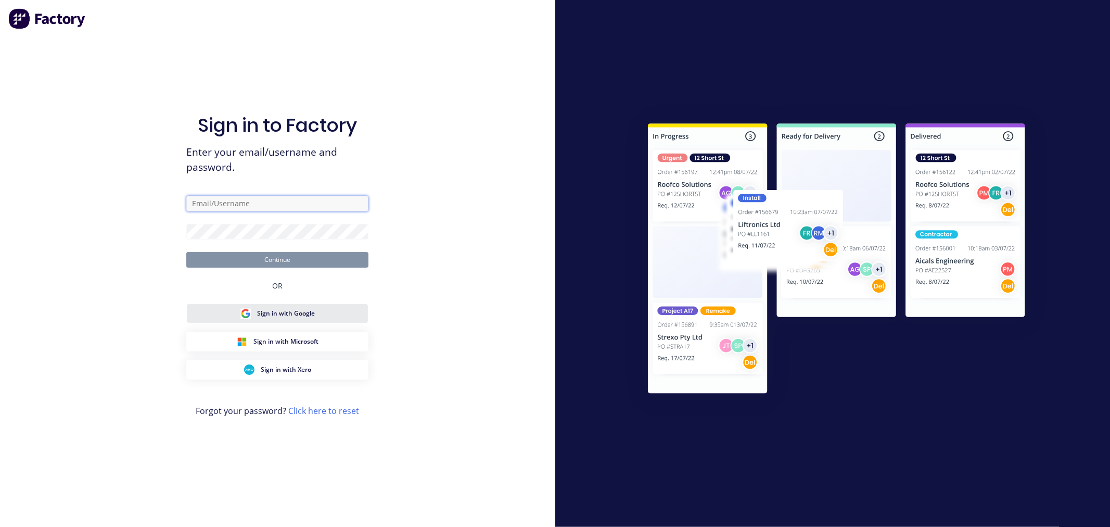
type input "andrew@falconeng95.com.au"
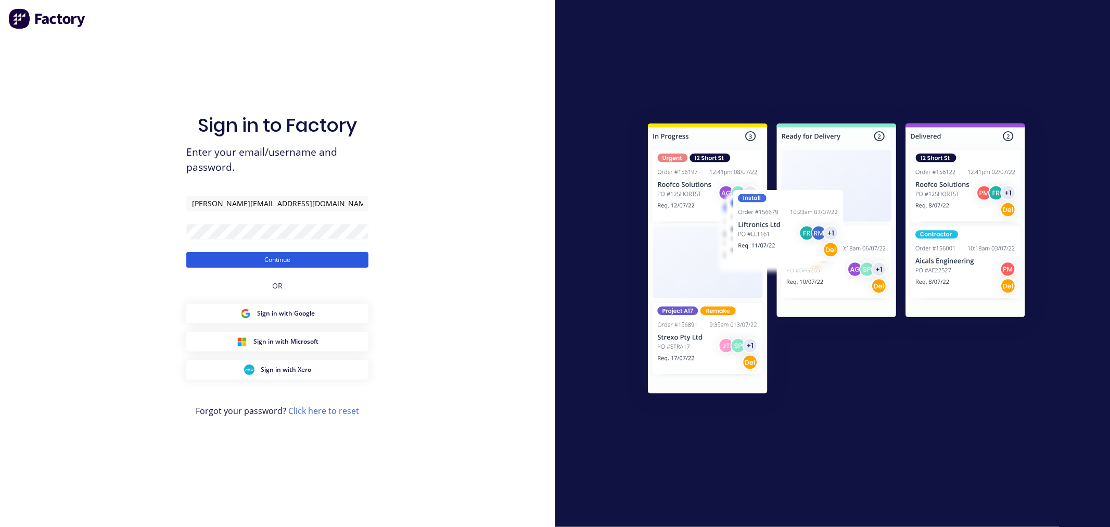
click at [233, 253] on button "Continue" at bounding box center [277, 260] width 182 height 16
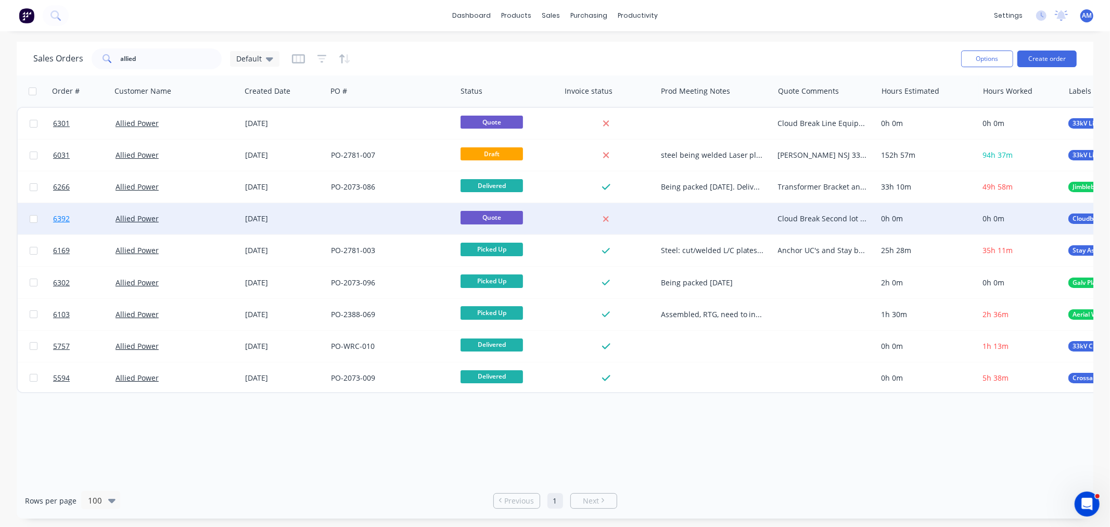
click at [96, 220] on link "6392" at bounding box center [84, 218] width 62 height 31
click at [818, 217] on div "Cloud Break Second lot of items, a large amount of single stays. AM to chase 08…" at bounding box center [823, 218] width 90 height 10
drag, startPoint x: 852, startPoint y: 250, endPoint x: 773, endPoint y: 210, distance: 88.9
click at [773, 210] on div "6392 Allied Power 03 Oct 2025 Quote Cloud Break Second lot of items, a large am…" at bounding box center [736, 219] width 1436 height 32
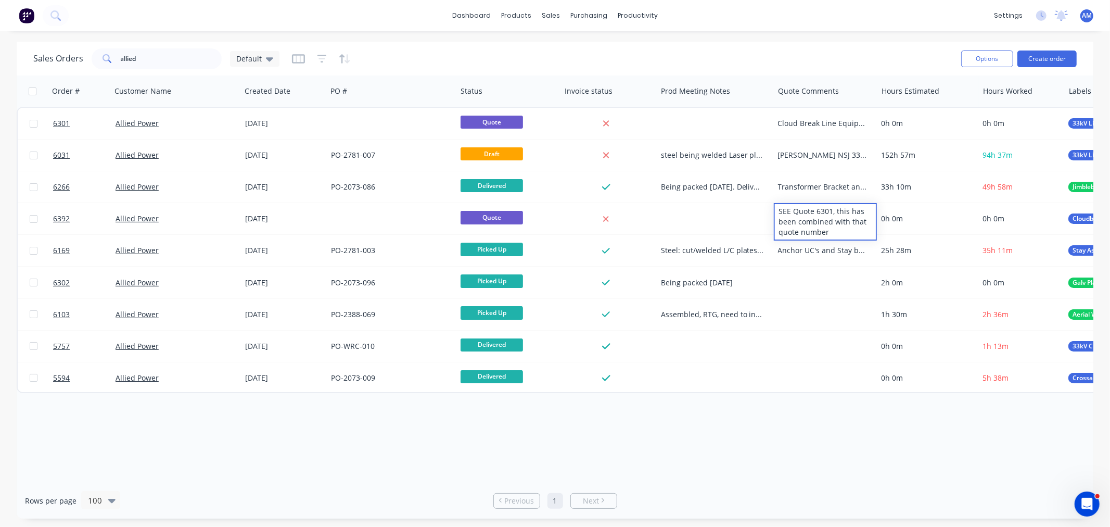
click at [771, 431] on div "Order # Customer Name Created Date PO # Status Invoice status Prod Meeting Note…" at bounding box center [555, 278] width 1077 height 407
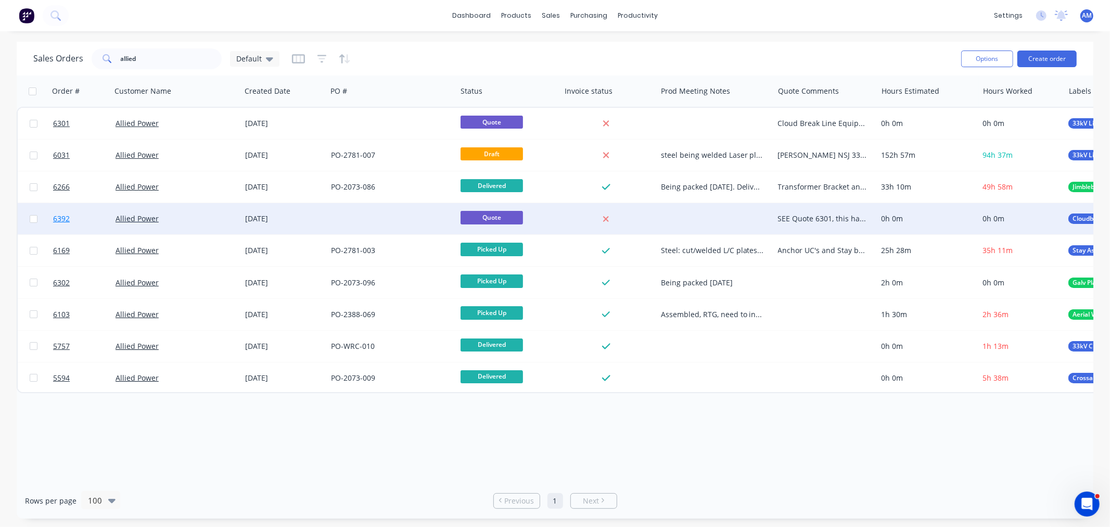
click at [92, 218] on link "6392" at bounding box center [84, 218] width 62 height 31
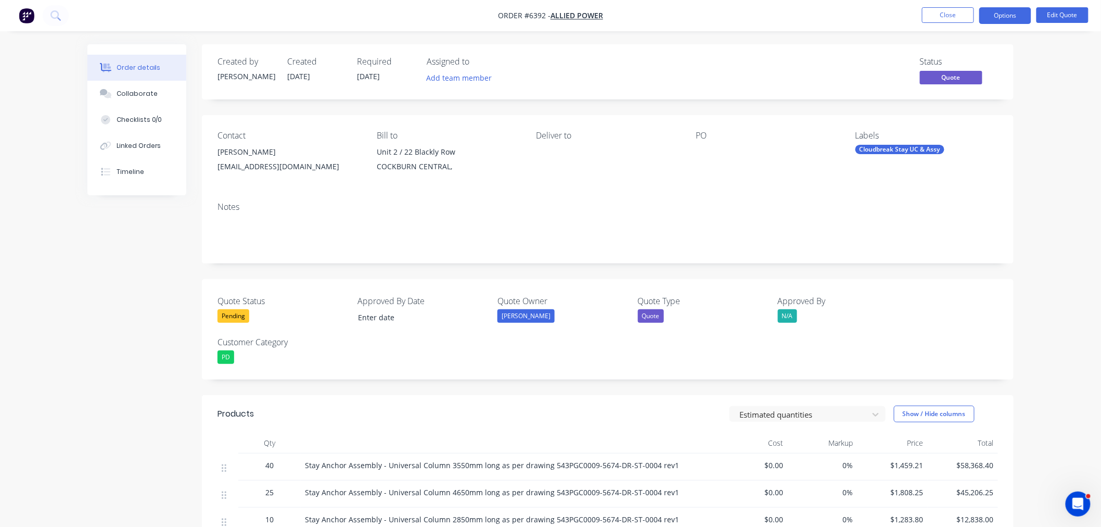
click at [234, 318] on div "Pending" at bounding box center [234, 316] width 32 height 14
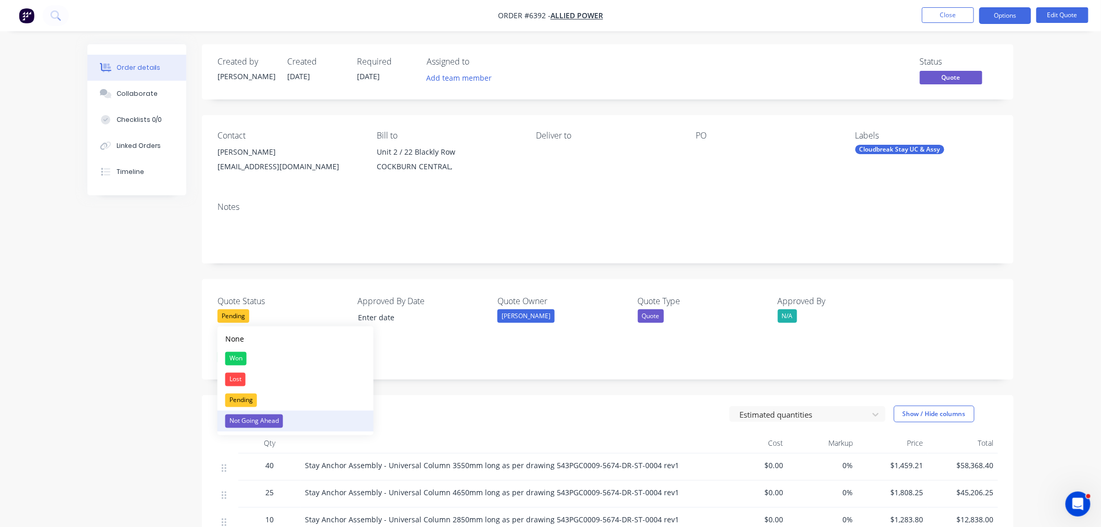
click at [238, 417] on div "Not Going Ahead" at bounding box center [254, 421] width 58 height 14
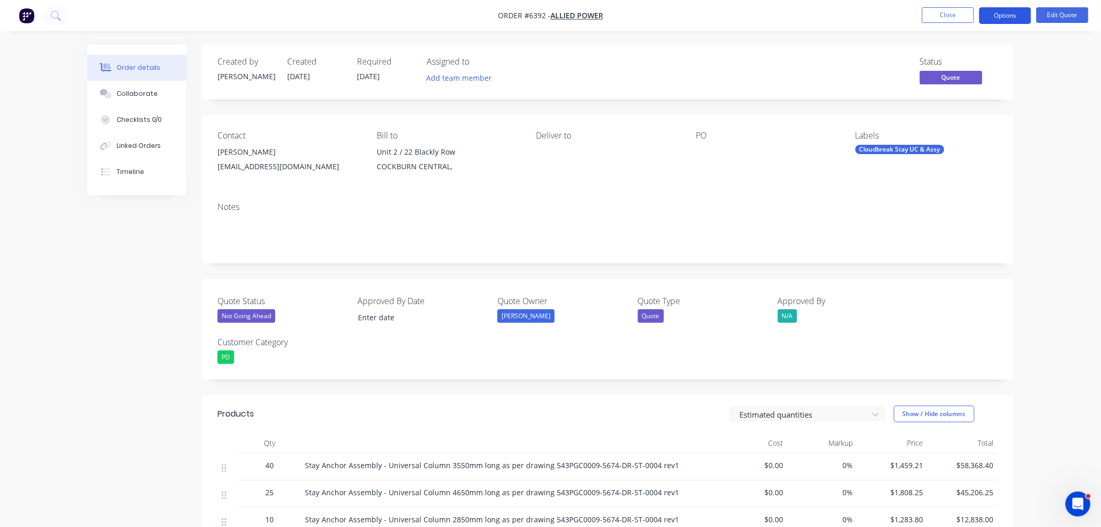
click at [1005, 15] on button "Options" at bounding box center [1005, 15] width 52 height 17
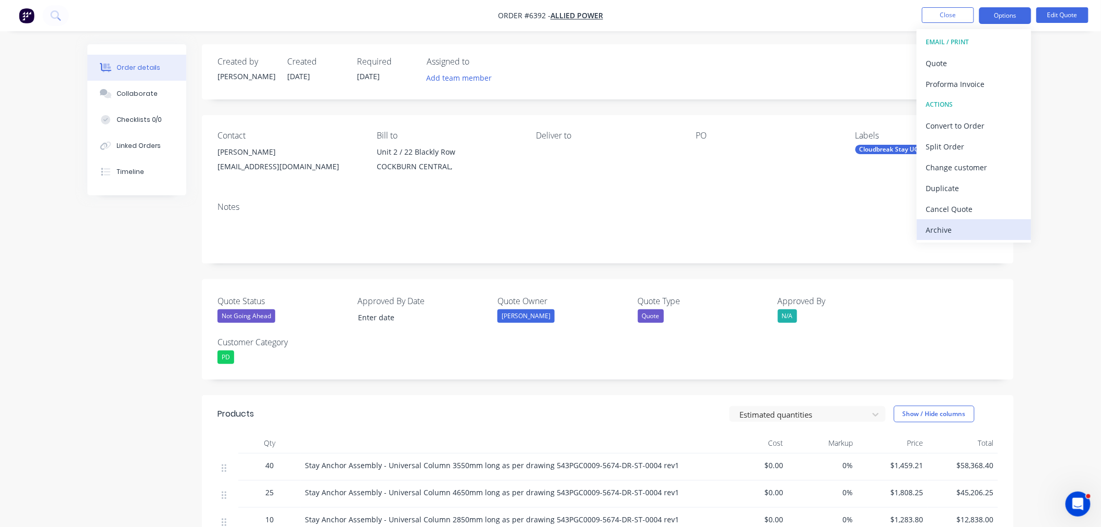
click at [951, 236] on div "Archive" at bounding box center [974, 229] width 96 height 15
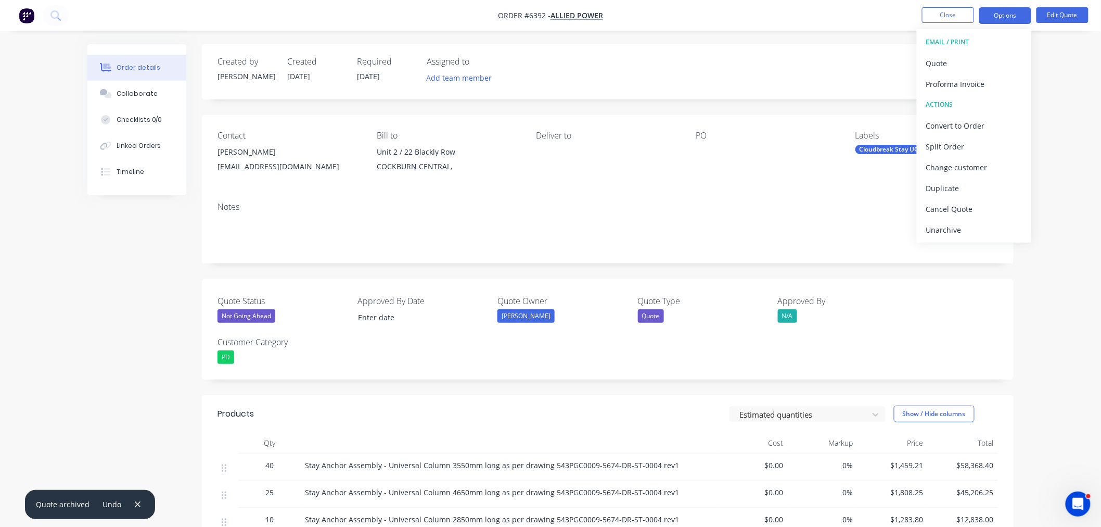
drag, startPoint x: 1031, startPoint y: 289, endPoint x: 1028, endPoint y: 271, distance: 18.5
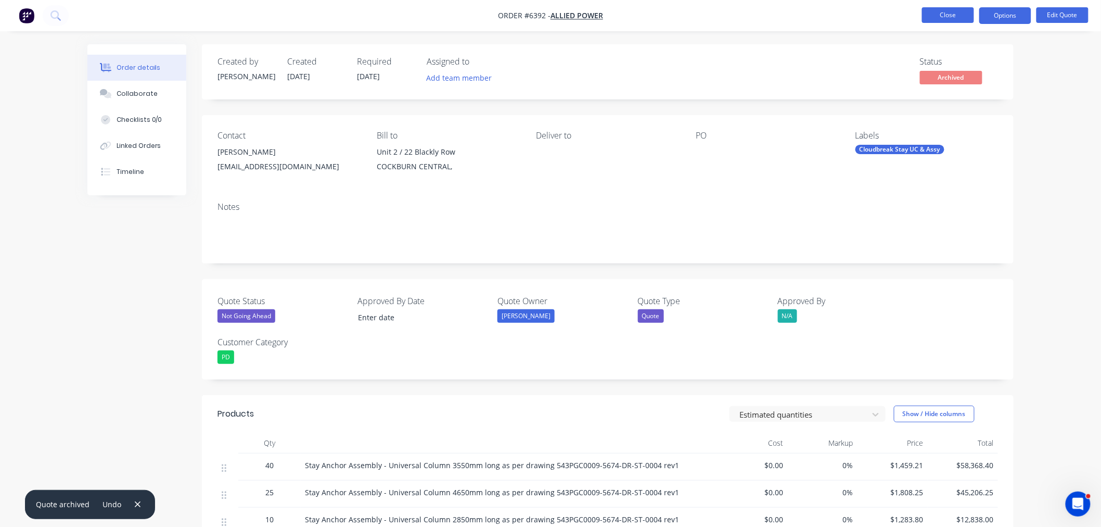
click at [954, 14] on button "Close" at bounding box center [948, 15] width 52 height 16
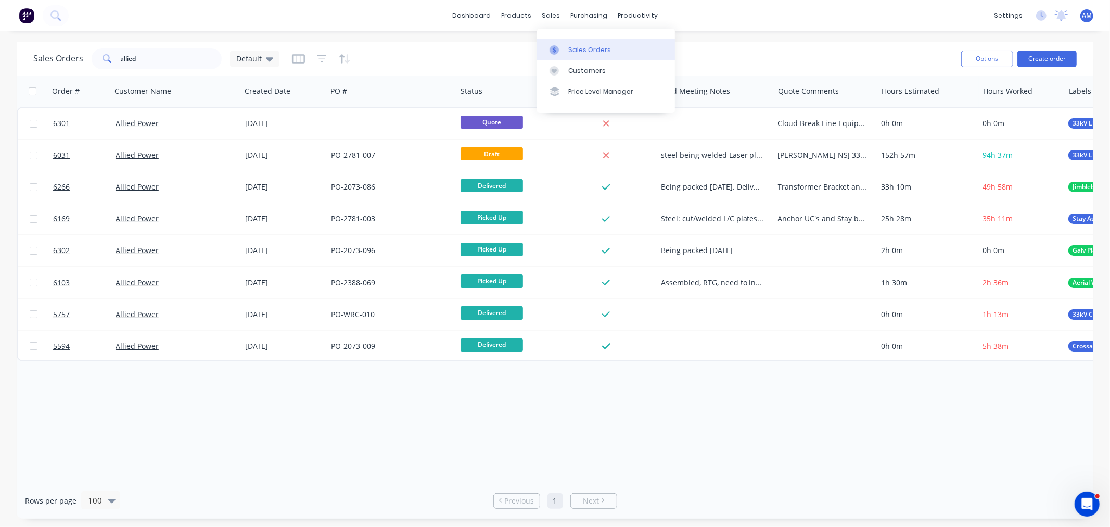
click at [583, 45] on div "Sales Orders" at bounding box center [589, 49] width 43 height 9
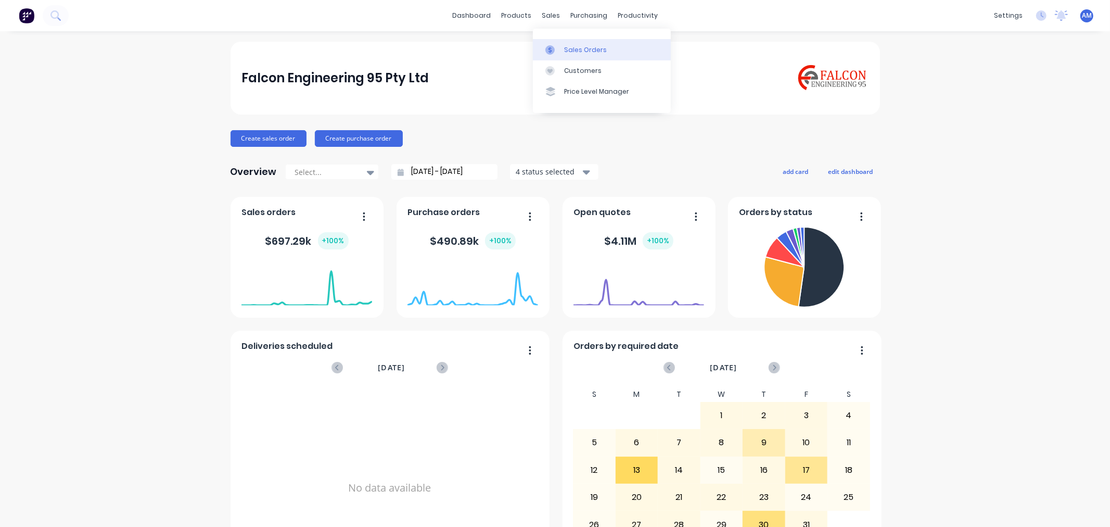
click at [558, 54] on div at bounding box center [553, 49] width 16 height 9
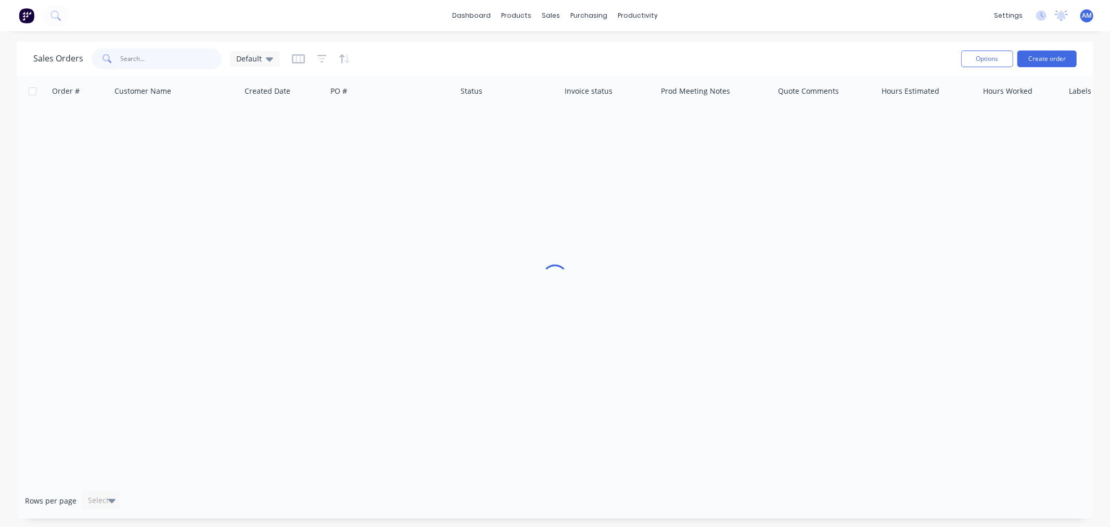
click at [158, 56] on input "text" at bounding box center [171, 58] width 101 height 21
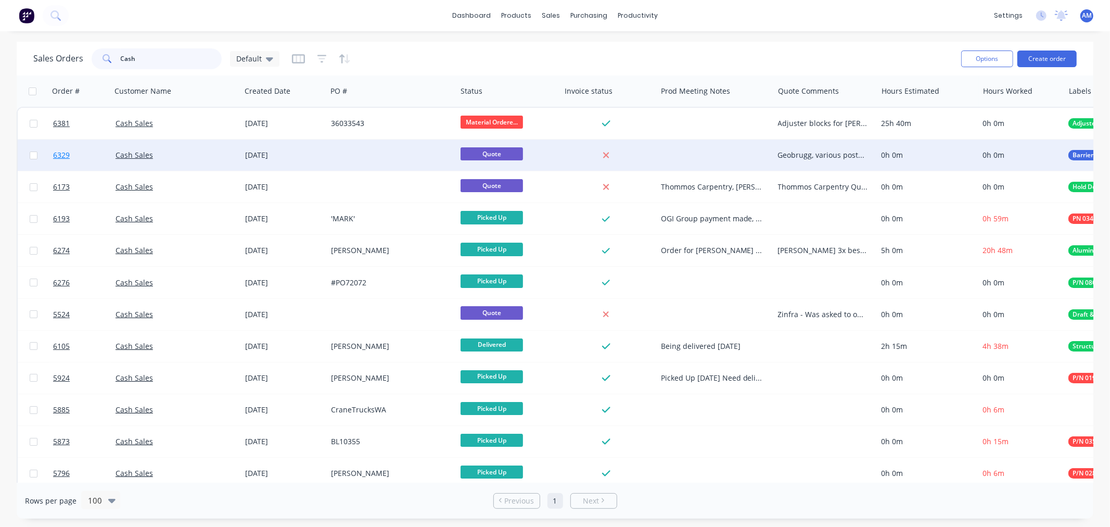
type input "Cash"
click at [93, 156] on link "6329" at bounding box center [84, 154] width 62 height 31
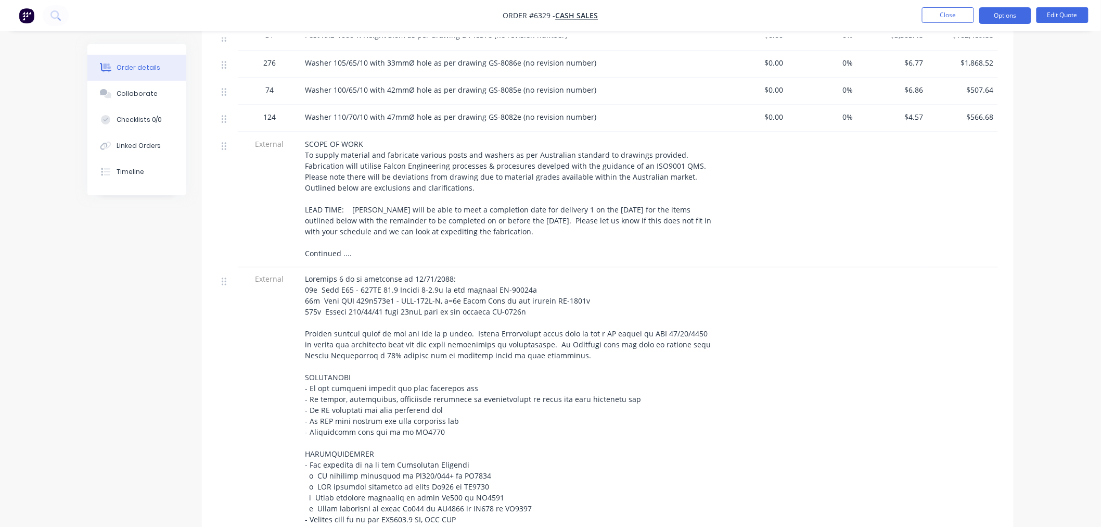
scroll to position [578, 0]
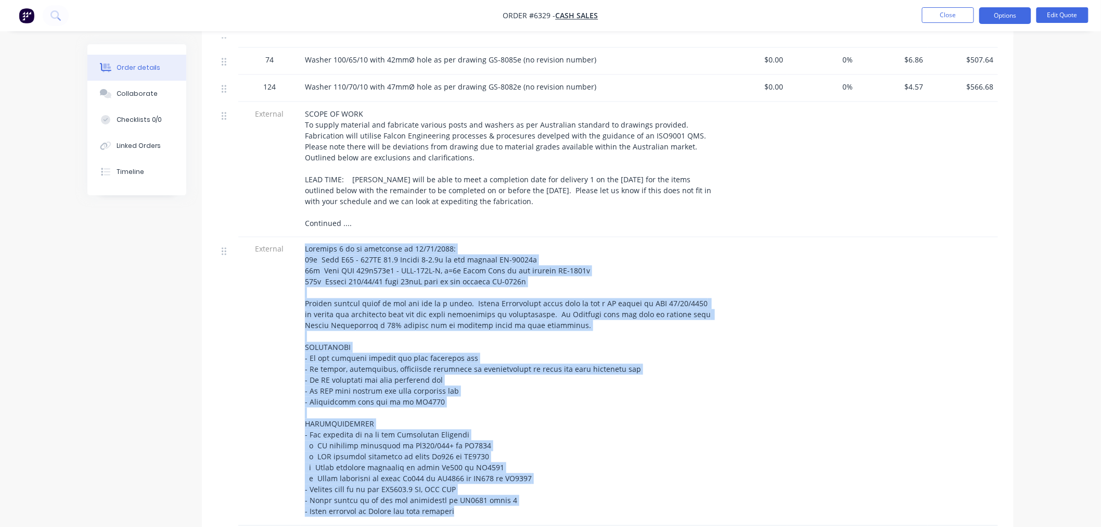
drag, startPoint x: 469, startPoint y: 500, endPoint x: 289, endPoint y: 291, distance: 275.6
click at [289, 291] on div "External" at bounding box center [608, 381] width 781 height 288
copy div "Loremips 0 do si ametconse ad 97/03/9782: 78e Sedd E82 - 777TE 41.0 Incidi 2-6.…"
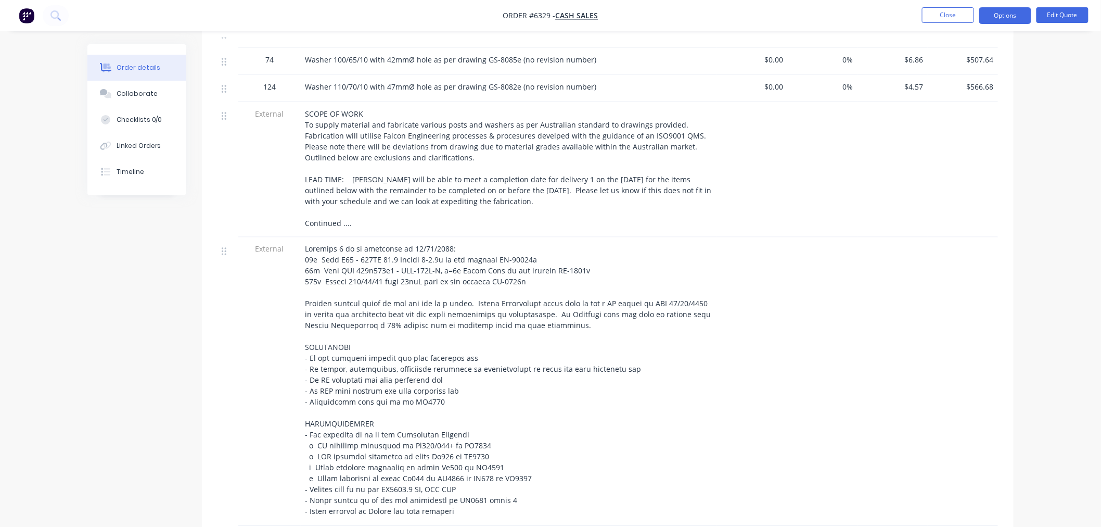
click at [503, 195] on div "SCOPE OF WORK To supply material and fabricate various posts and washers as per…" at bounding box center [509, 168] width 408 height 120
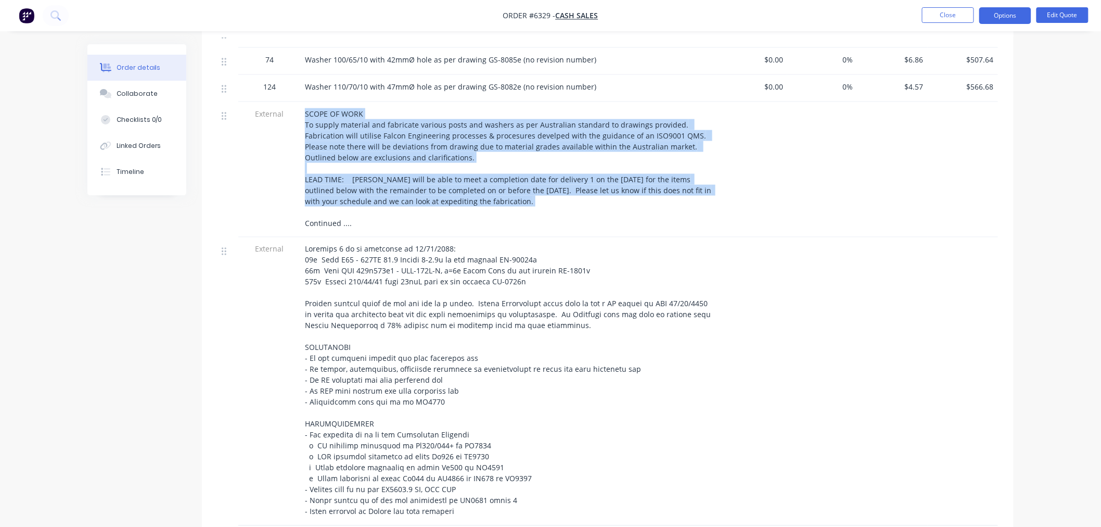
drag, startPoint x: 500, startPoint y: 189, endPoint x: 287, endPoint y: 113, distance: 226.2
click at [287, 113] on div "External SCOPE OF WORK To supply material and fabricate various posts and washe…" at bounding box center [608, 169] width 781 height 135
copy div "SCOPE OF WORK To supply material and fabricate various posts and washers as per…"
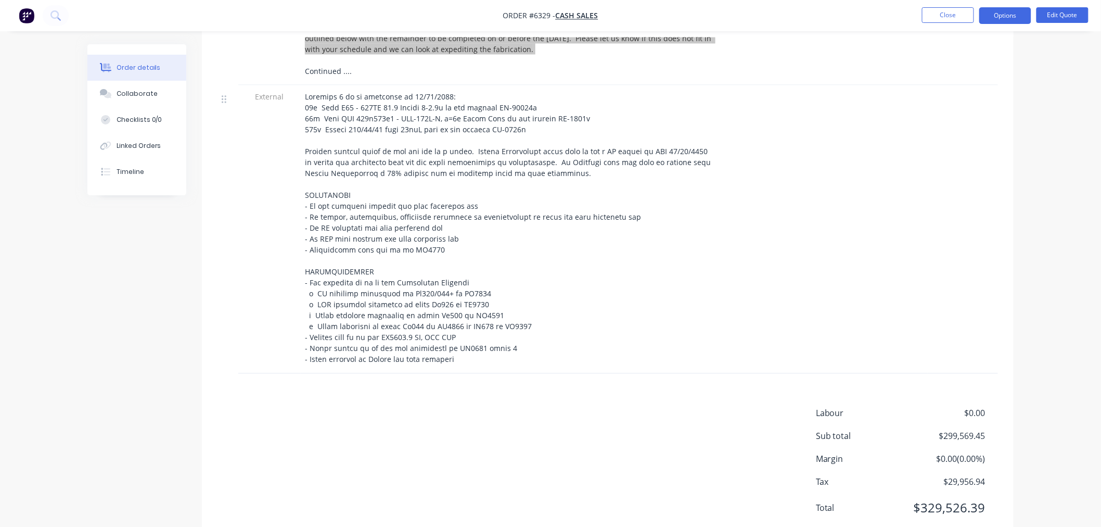
scroll to position [751, 0]
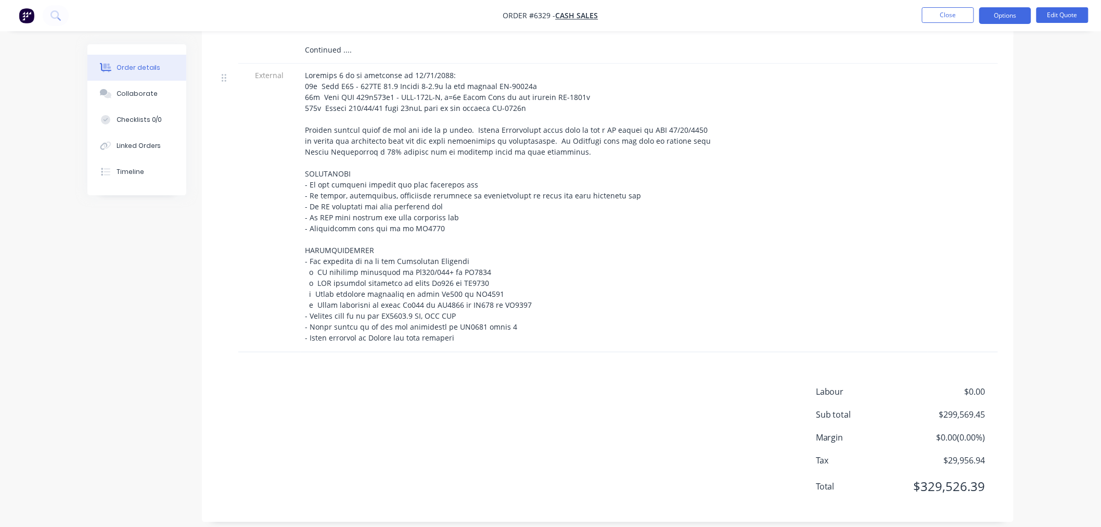
click at [465, 327] on div at bounding box center [509, 206] width 408 height 273
click at [462, 329] on div at bounding box center [509, 206] width 408 height 273
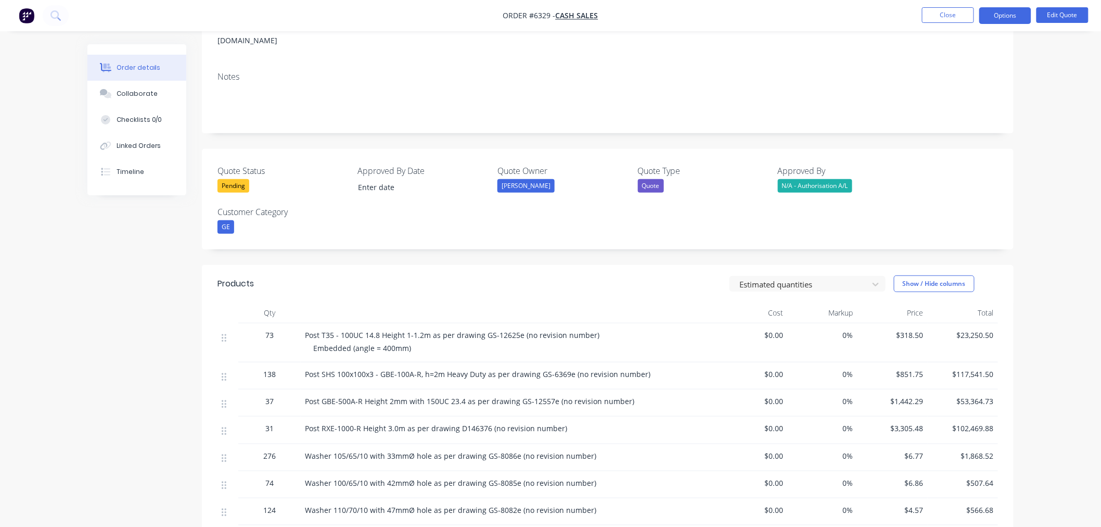
scroll to position [231, 0]
